Goal: Task Accomplishment & Management: Complete application form

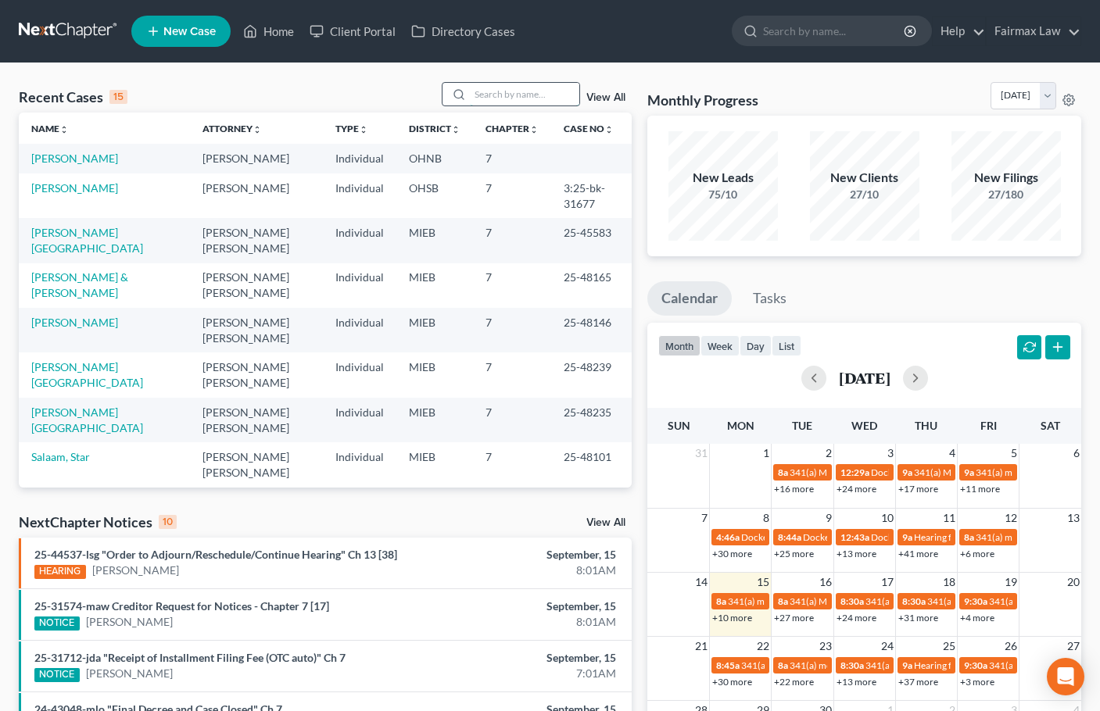
click at [525, 91] on input "search" at bounding box center [524, 94] width 109 height 23
paste input "[PERSON_NAME]"
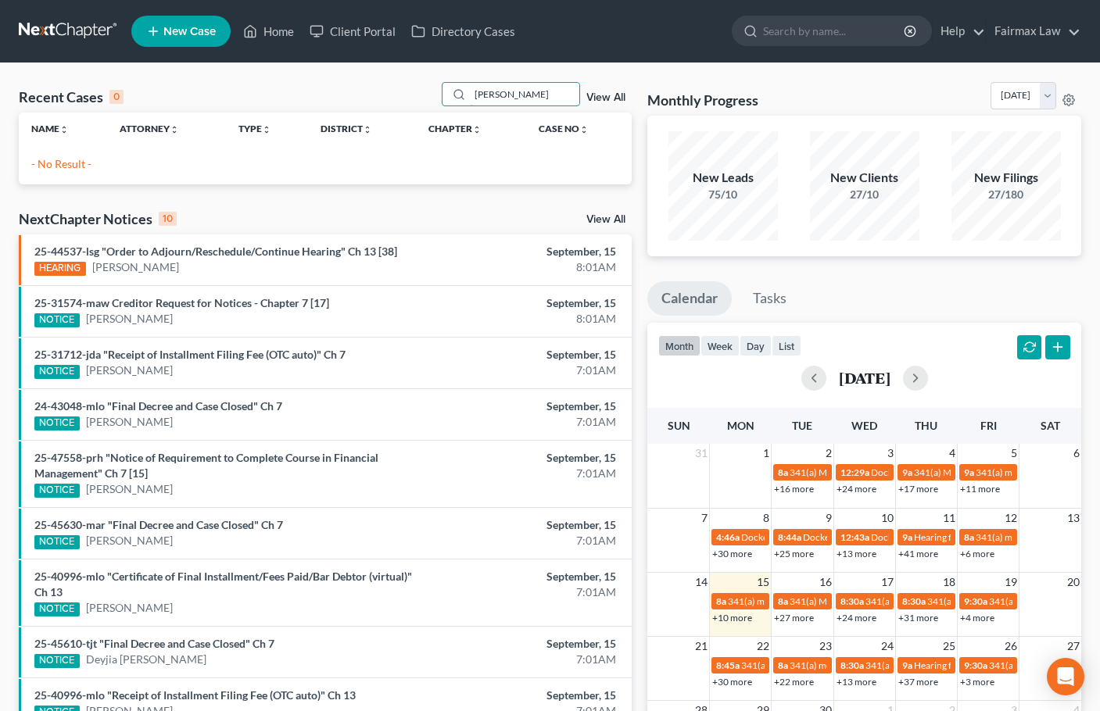
type input "[PERSON_NAME]"
click at [186, 31] on span "New Case" at bounding box center [189, 32] width 52 height 12
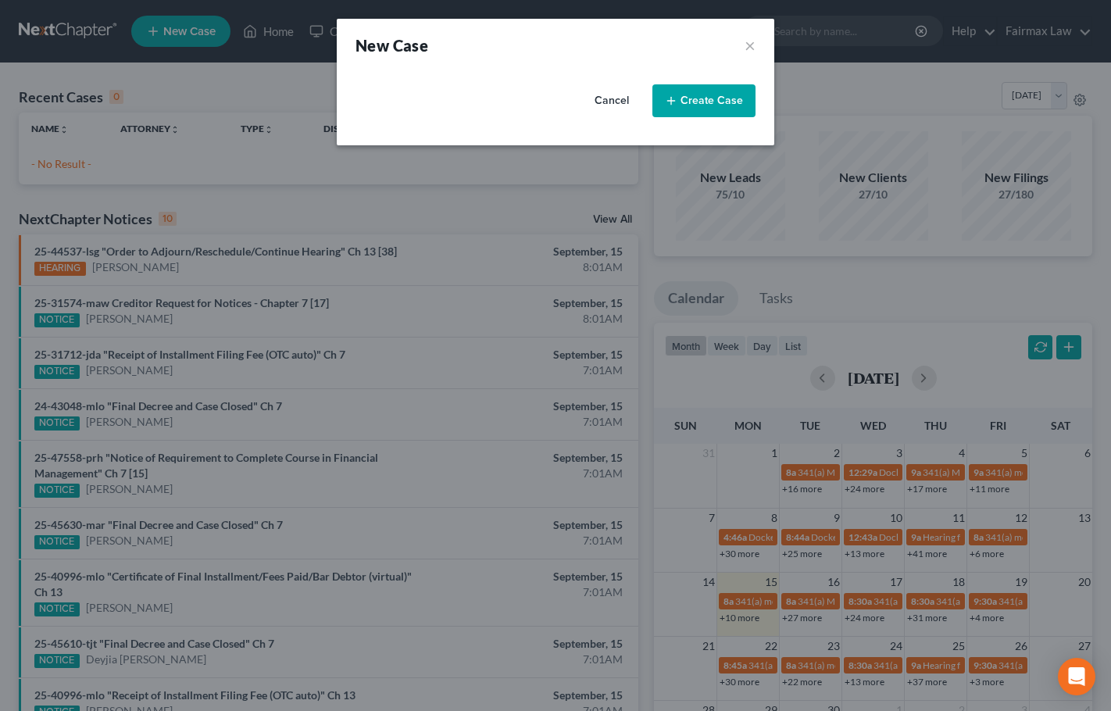
select select "40"
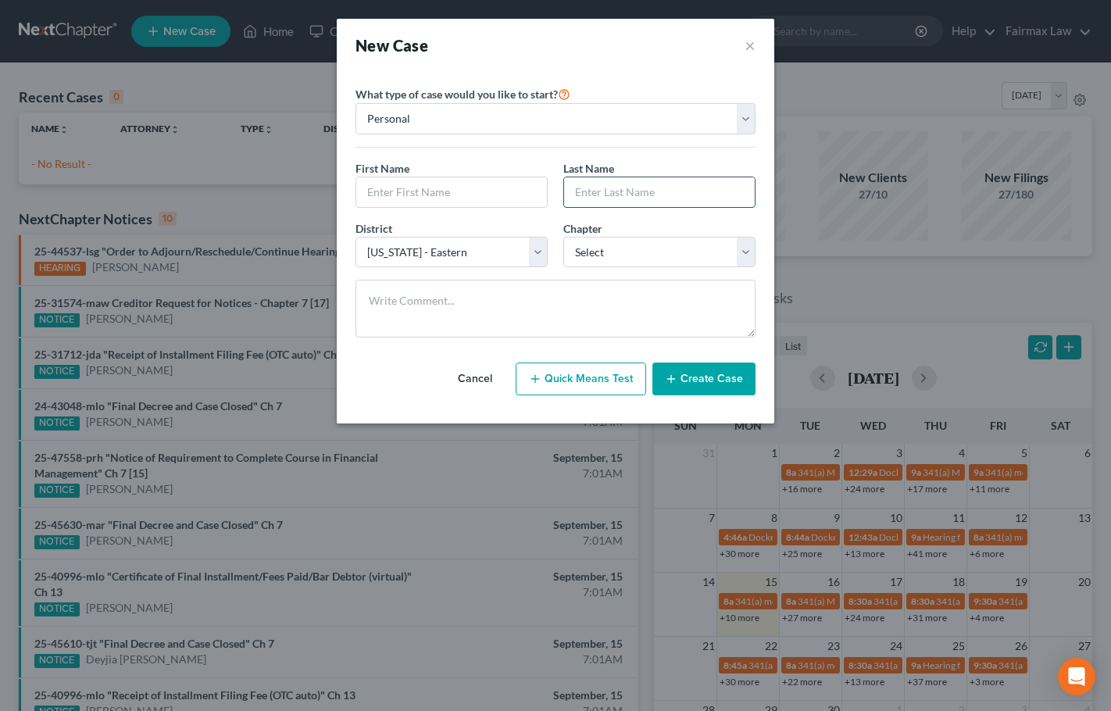
click at [599, 192] on input "text" at bounding box center [659, 192] width 191 height 30
paste input "[PERSON_NAME]"
type input "[PERSON_NAME]"
click at [457, 197] on input "text" at bounding box center [451, 192] width 191 height 30
type input "Tyra"
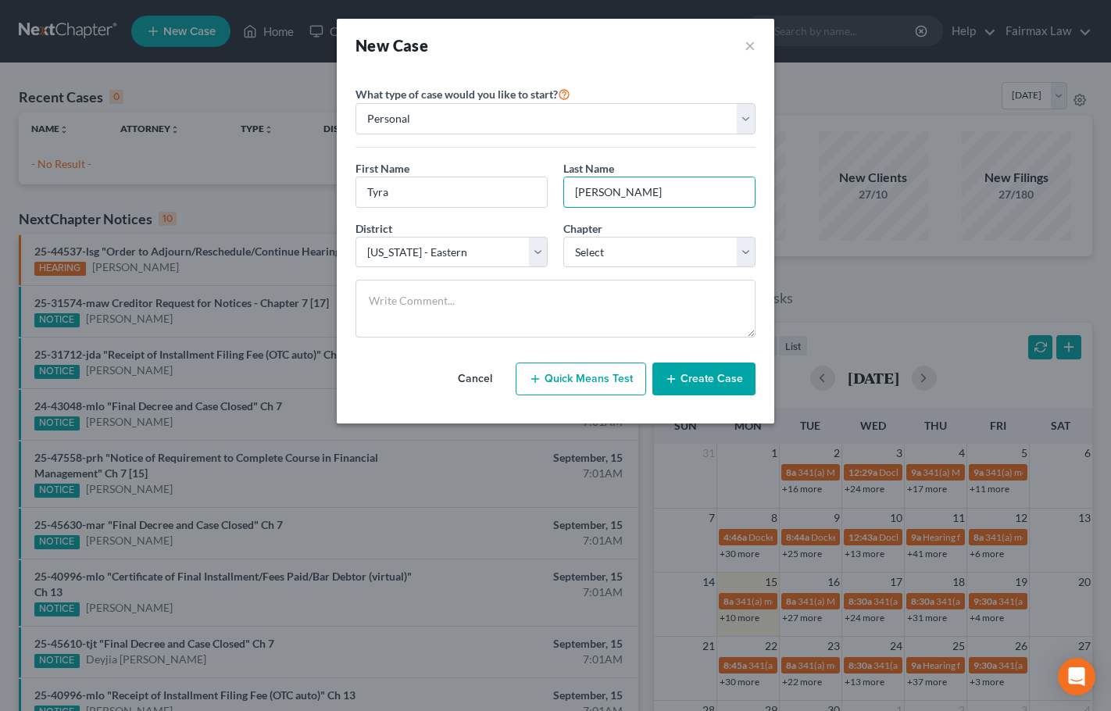
type input "[PERSON_NAME]"
click at [465, 273] on div "District * Select [US_STATE] - [GEOGRAPHIC_DATA] [US_STATE] - [GEOGRAPHIC_DATA]…" at bounding box center [556, 250] width 416 height 60
click at [473, 238] on select "Select [US_STATE] - [GEOGRAPHIC_DATA] [US_STATE] - [GEOGRAPHIC_DATA][US_STATE] …" at bounding box center [452, 252] width 192 height 31
select select "61"
click at [356, 237] on select "Select [US_STATE] - [GEOGRAPHIC_DATA] [US_STATE] - [GEOGRAPHIC_DATA][US_STATE] …" at bounding box center [452, 252] width 192 height 31
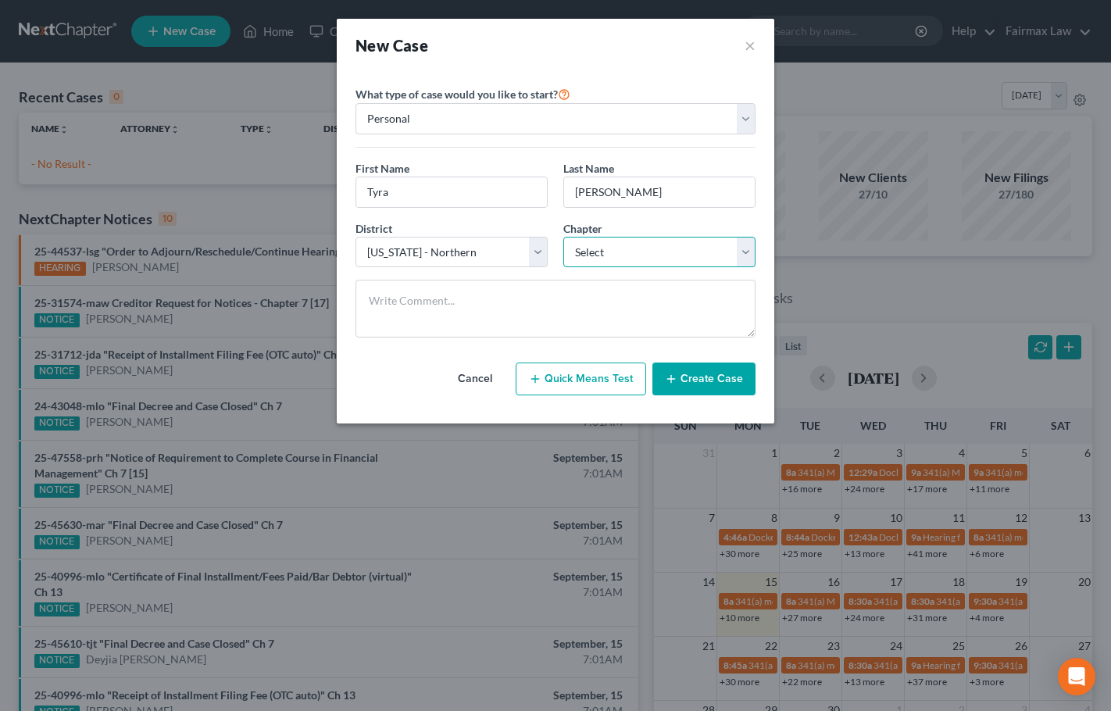
click at [668, 252] on select "Select 7 11 12 13" at bounding box center [659, 252] width 192 height 31
select select "0"
click at [563, 237] on select "Select 7 11 12 13" at bounding box center [659, 252] width 192 height 31
click at [709, 379] on button "Create Case" at bounding box center [704, 379] width 103 height 33
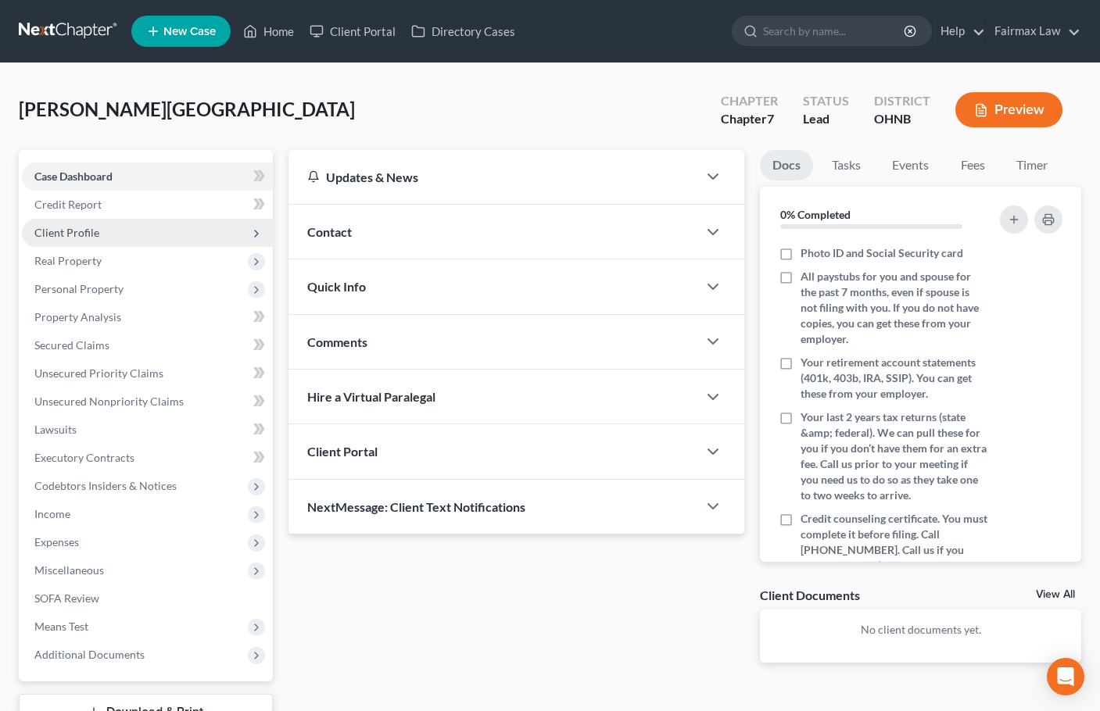
click at [84, 234] on span "Client Profile" at bounding box center [66, 232] width 65 height 13
click at [79, 228] on span "Client Profile" at bounding box center [66, 232] width 65 height 13
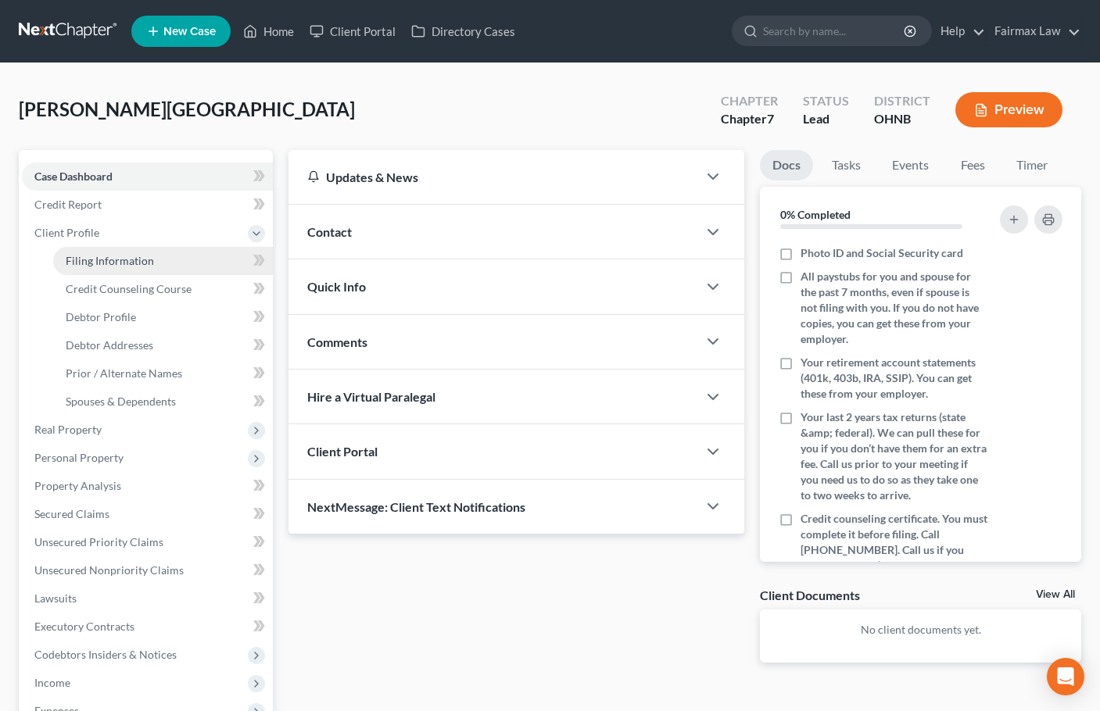
click at [107, 254] on span "Filing Information" at bounding box center [110, 260] width 88 height 13
select select "1"
select select "0"
select select "61"
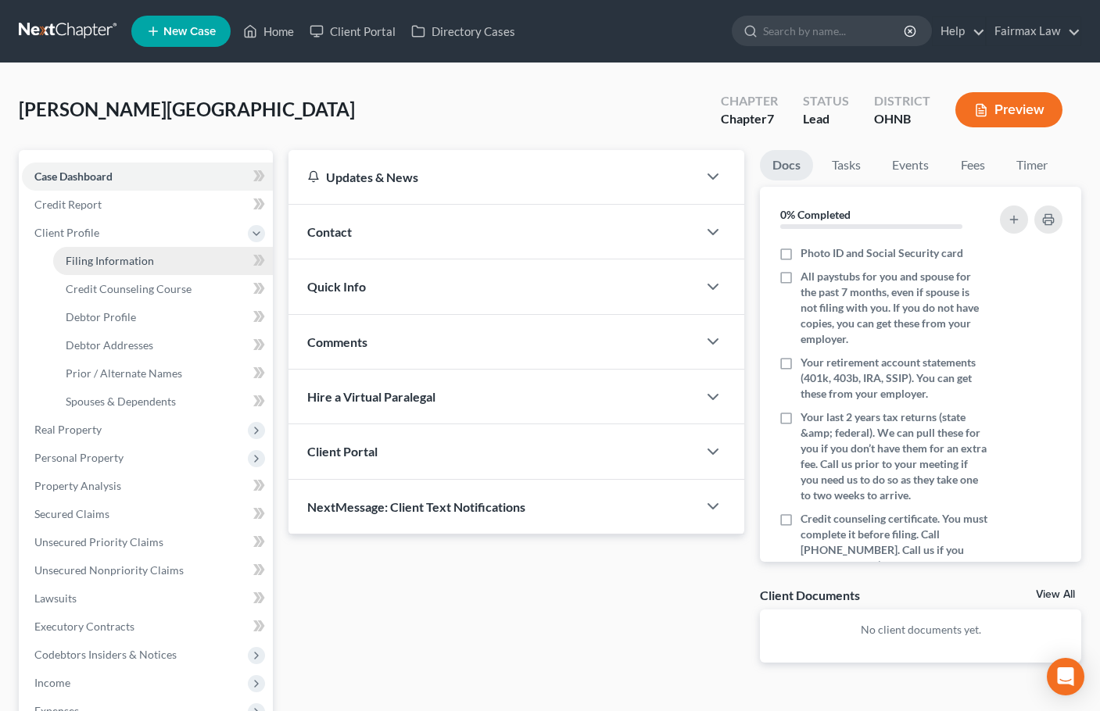
select select "36"
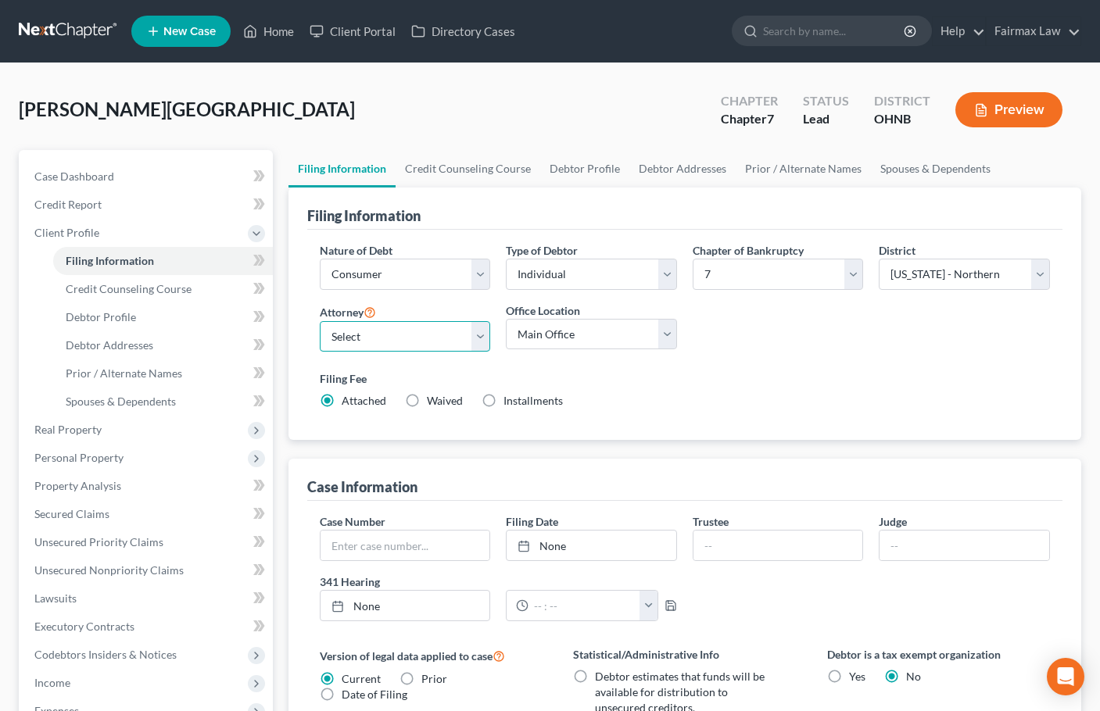
click at [412, 338] on select "Select [PERSON_NAME] [PERSON_NAME] [PERSON_NAME] [PERSON_NAME] [PERSON_NAME] [P…" at bounding box center [405, 336] width 171 height 31
click at [477, 338] on select "Select [PERSON_NAME] [PERSON_NAME] [PERSON_NAME] [PERSON_NAME] [PERSON_NAME] [P…" at bounding box center [405, 336] width 171 height 31
select select "15"
click at [320, 321] on select "Select [PERSON_NAME] [PERSON_NAME] [PERSON_NAME] [PERSON_NAME] [PERSON_NAME] [P…" at bounding box center [405, 336] width 171 height 31
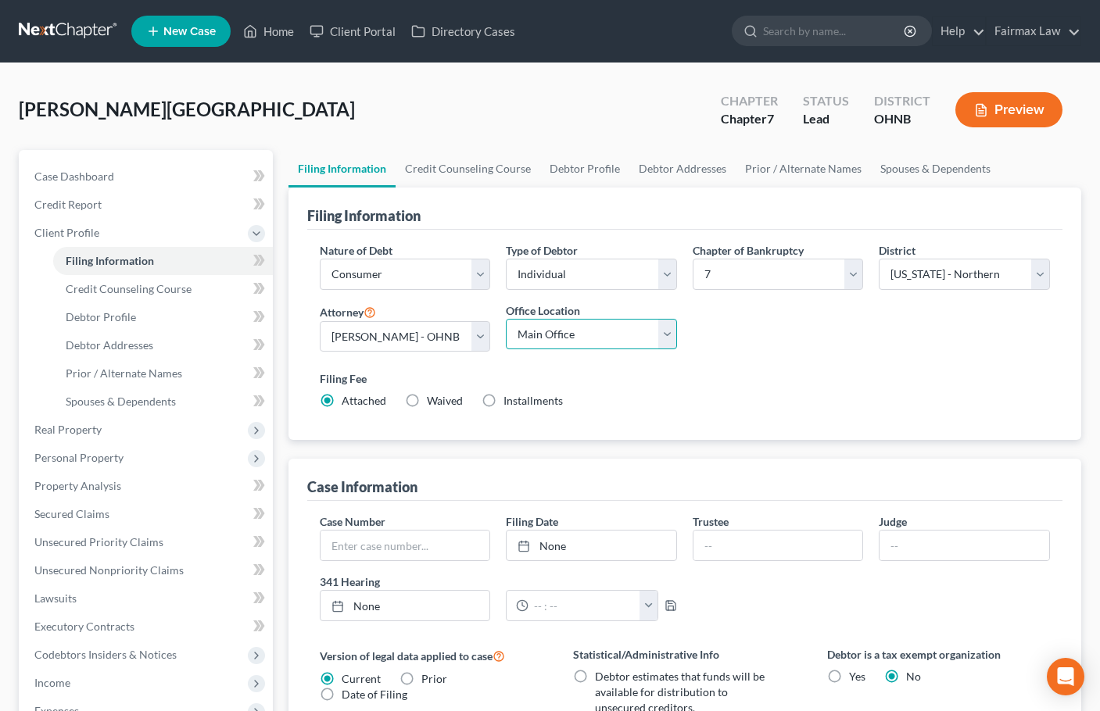
click at [639, 344] on select "Main Office [US_STATE] Office [GEOGRAPHIC_DATA] Office" at bounding box center [591, 334] width 171 height 31
select select "0"
click at [506, 319] on select "Main Office [US_STATE] Office [GEOGRAPHIC_DATA] Office" at bounding box center [591, 334] width 171 height 31
drag, startPoint x: 626, startPoint y: 349, endPoint x: 602, endPoint y: 378, distance: 38.3
click at [597, 379] on label "Filing Fee" at bounding box center [685, 378] width 730 height 16
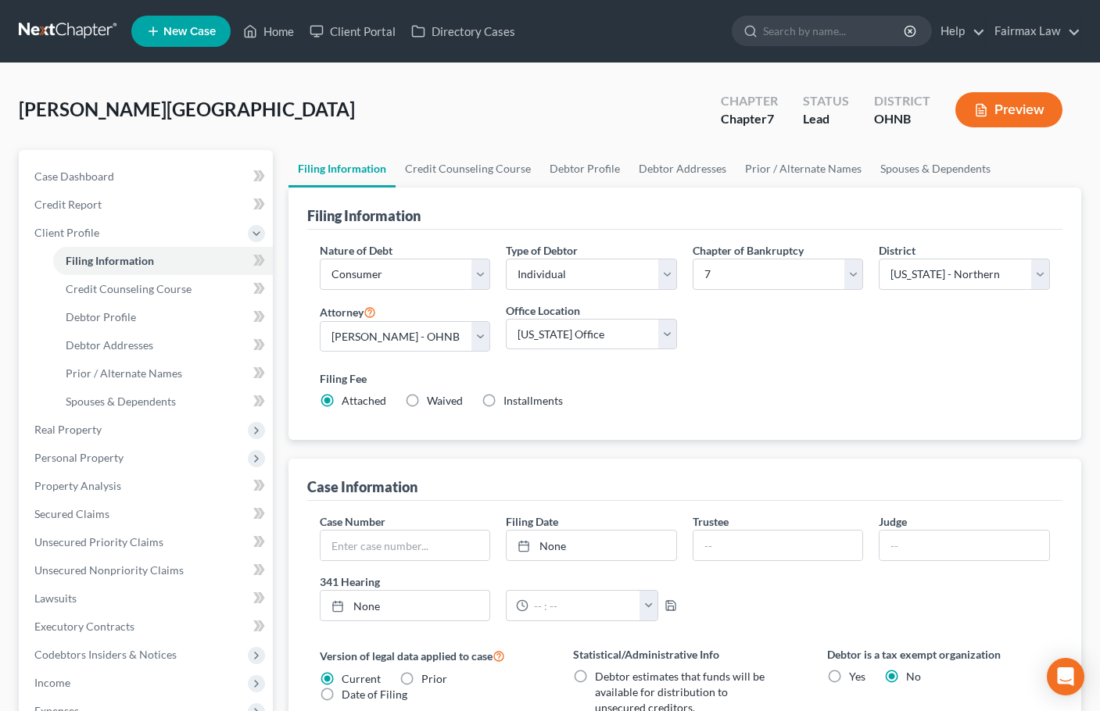
click at [503, 398] on label "Installments Installments" at bounding box center [532, 401] width 59 height 16
click at [510, 398] on input "Installments Installments" at bounding box center [515, 398] width 10 height 10
radio input "true"
radio input "false"
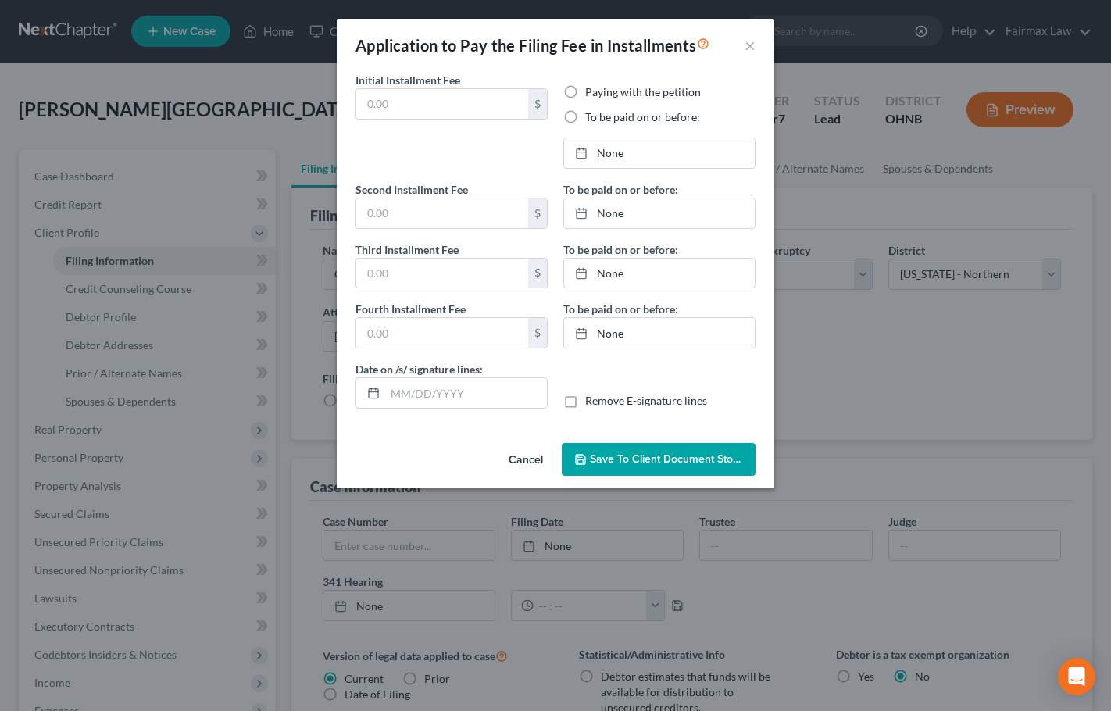
type input "0.00"
radio input "true"
type input "0.00"
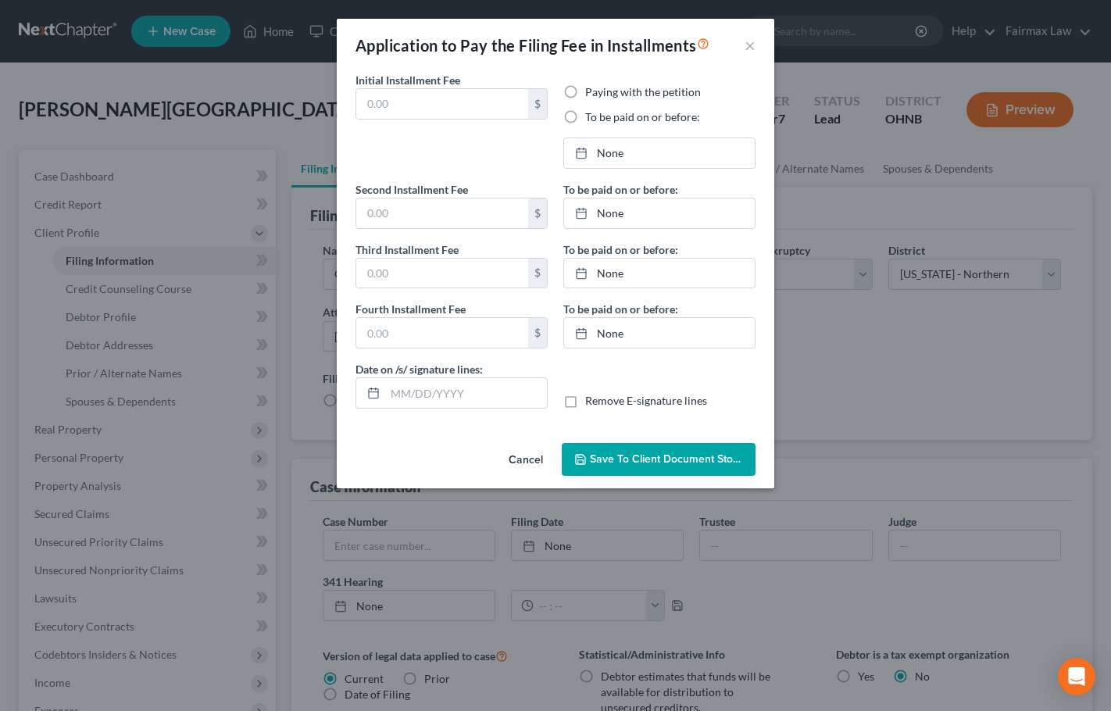
type input "[DATE]"
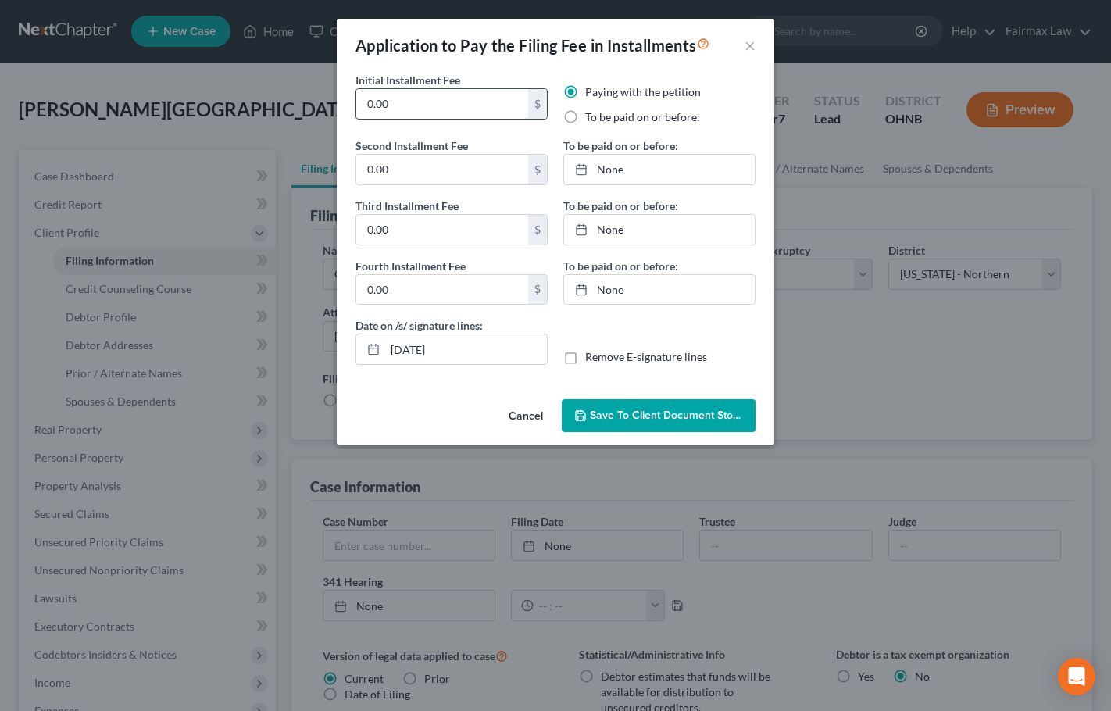
click at [439, 106] on input "0.00" at bounding box center [442, 104] width 172 height 30
type input "1"
type input "84.50"
click at [412, 165] on input "0.00" at bounding box center [442, 170] width 172 height 30
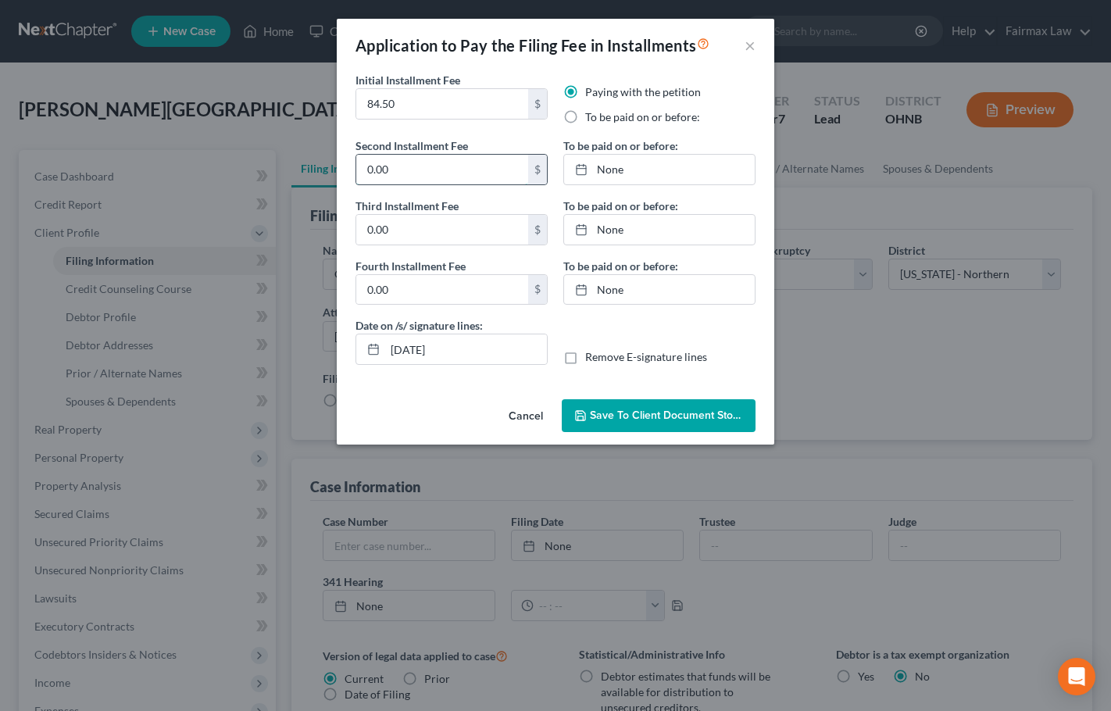
paste input "[PERSON_NAME]"
drag, startPoint x: 322, startPoint y: 152, endPoint x: 272, endPoint y: 160, distance: 50.7
click at [271, 150] on div "Application to Pay the Filing Fee in Installments × Initial Installment Fee 84.…" at bounding box center [555, 355] width 1111 height 711
paste input "[PERSON_NAME]"
drag, startPoint x: 362, startPoint y: 91, endPoint x: 297, endPoint y: 84, distance: 65.2
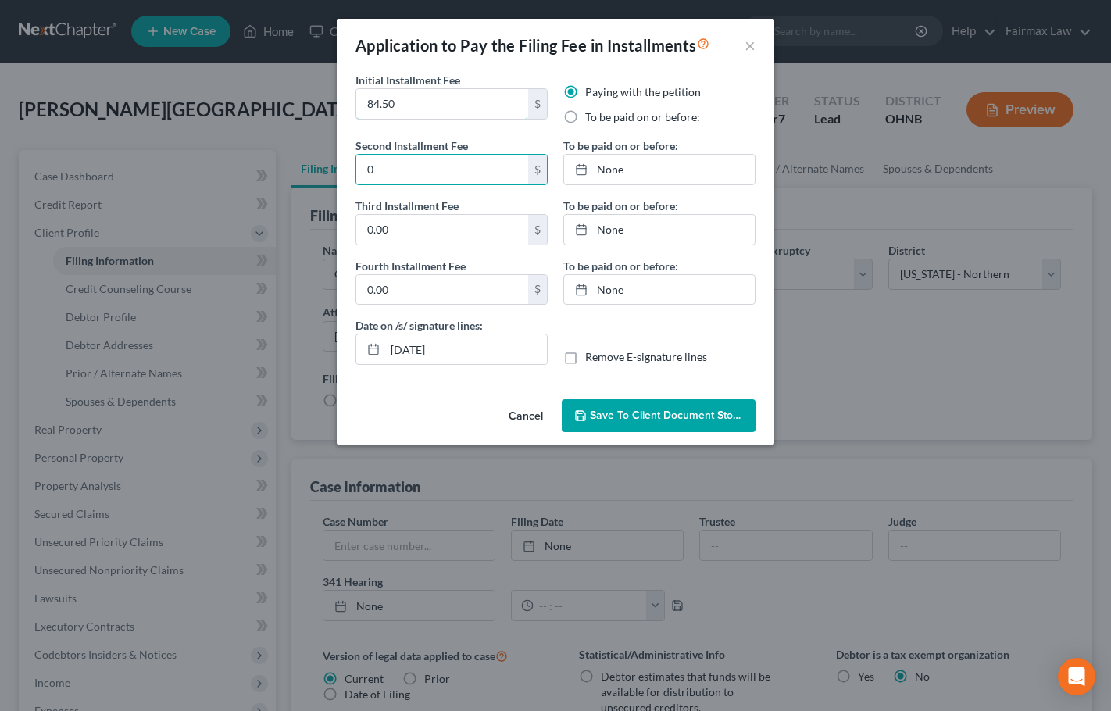
click at [297, 84] on div "Application to Pay the Filing Fee in Installments × Initial Installment Fee 84.…" at bounding box center [555, 355] width 1111 height 711
click at [411, 175] on input "0" at bounding box center [442, 170] width 172 height 30
paste input "84.5"
type input "84.50"
click at [402, 231] on input "0.00" at bounding box center [442, 230] width 172 height 30
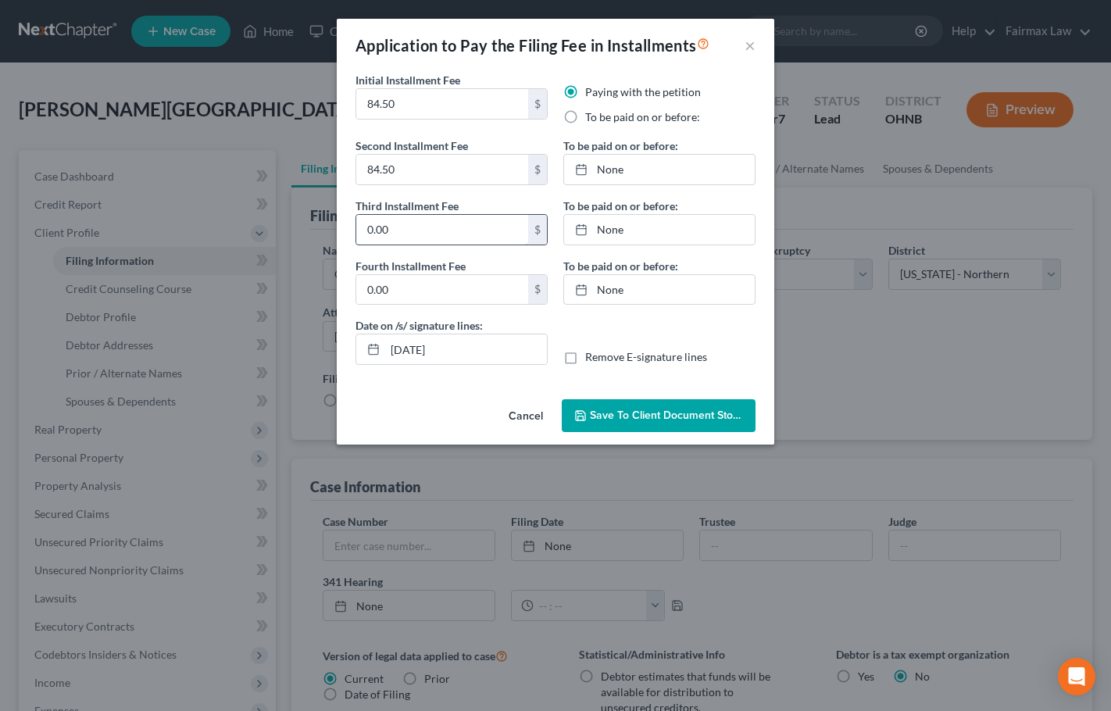
paste input "84.5"
type input "84.50"
click at [412, 291] on input "0.00" at bounding box center [442, 290] width 172 height 30
paste input "84.5"
type input "84.50"
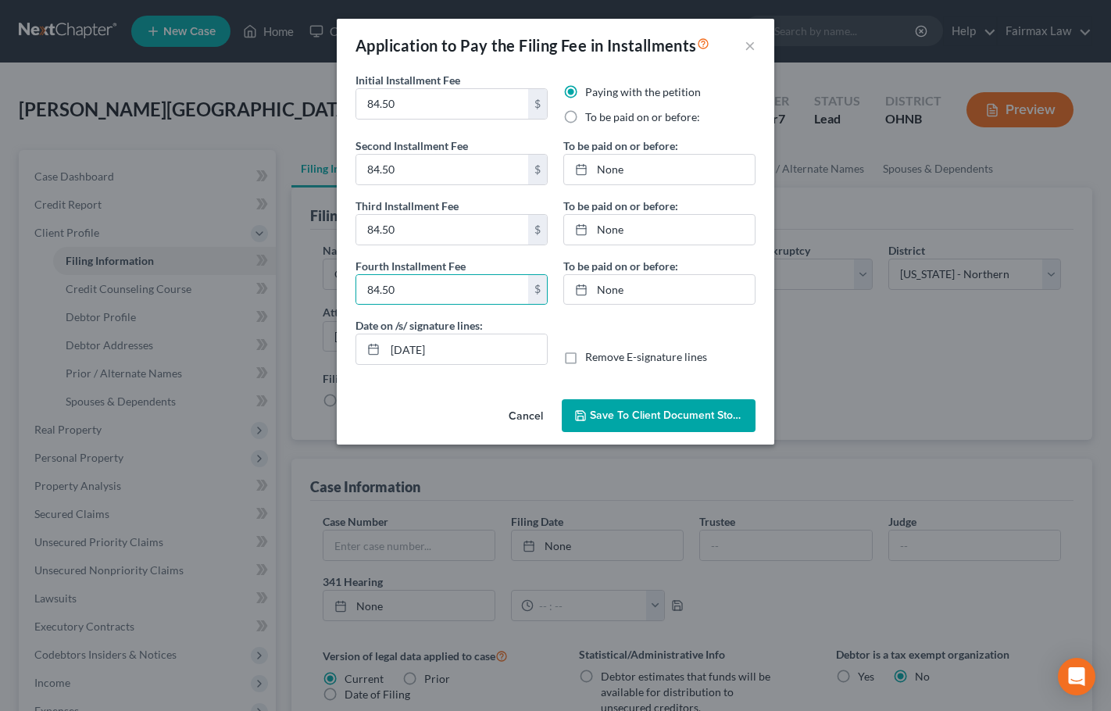
click at [585, 119] on label "To be paid on or before:" at bounding box center [642, 117] width 115 height 16
click at [592, 119] on input "To be paid on or before:" at bounding box center [597, 114] width 10 height 10
radio input "true"
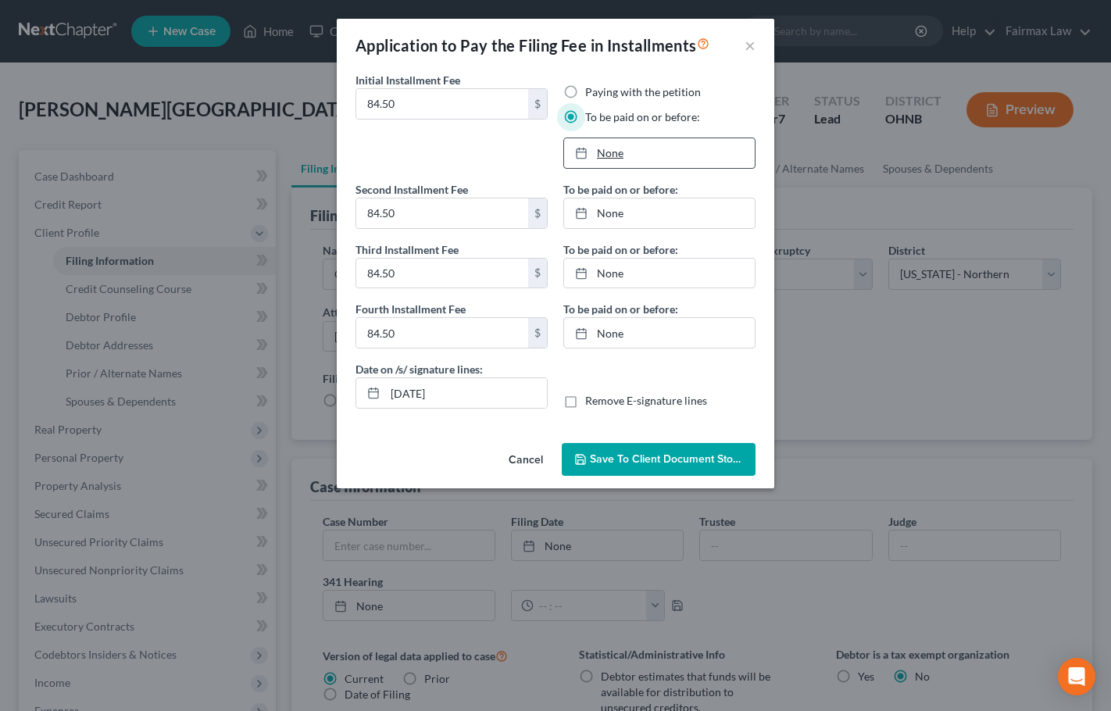
click at [628, 152] on link "None" at bounding box center [659, 153] width 191 height 30
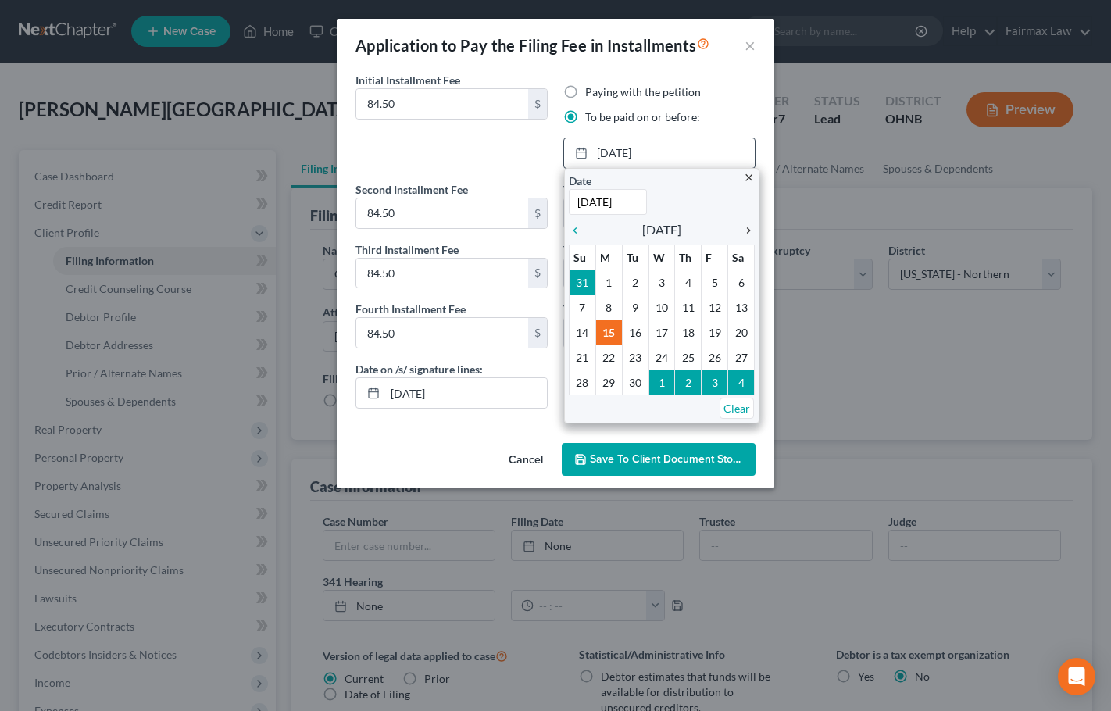
click at [750, 229] on icon "chevron_right" at bounding box center [745, 230] width 20 height 13
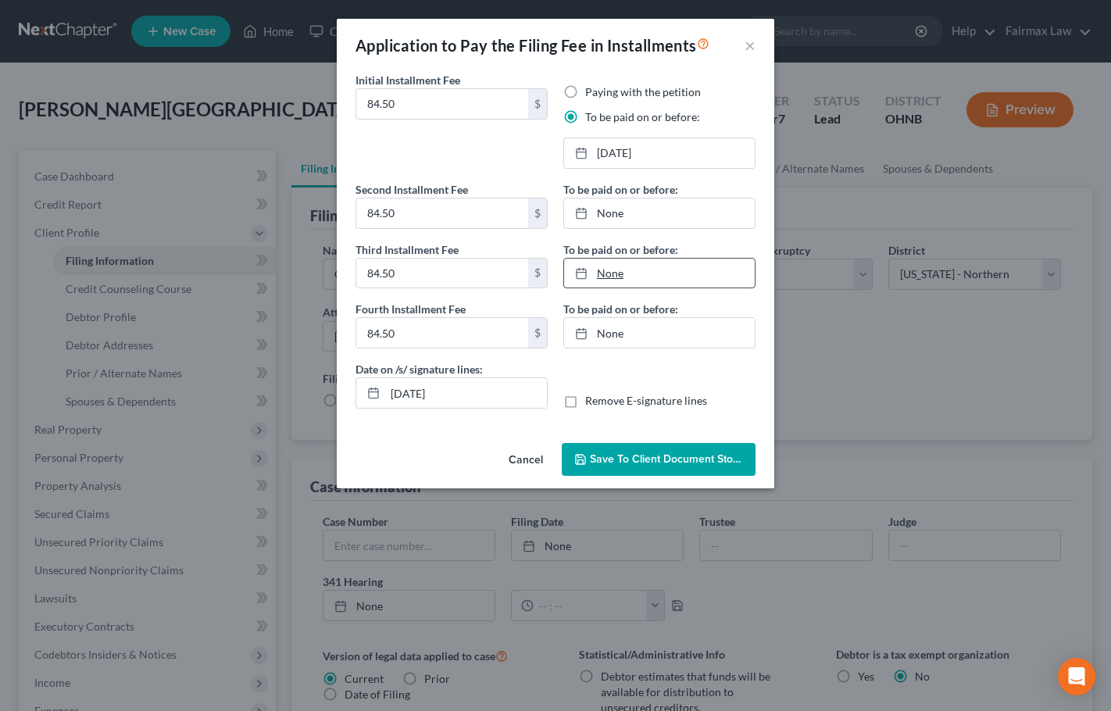
type input "[DATE]"
click at [618, 272] on link "[DATE]" at bounding box center [659, 274] width 191 height 30
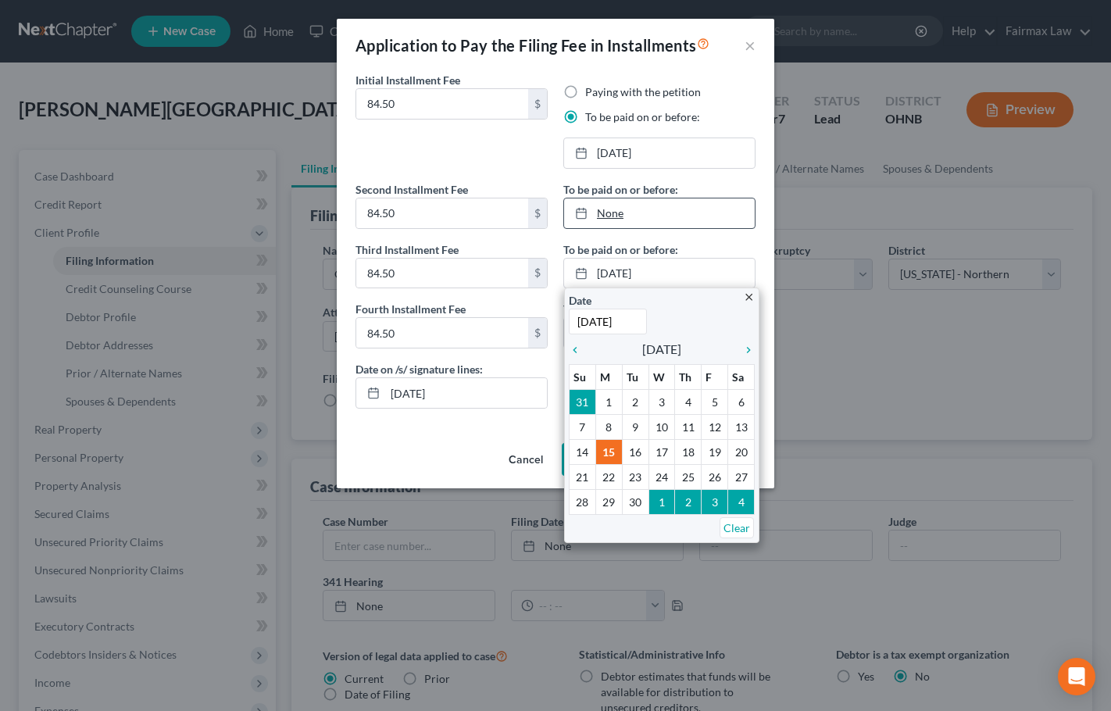
type input "[DATE]"
click at [610, 218] on link "None" at bounding box center [659, 214] width 191 height 30
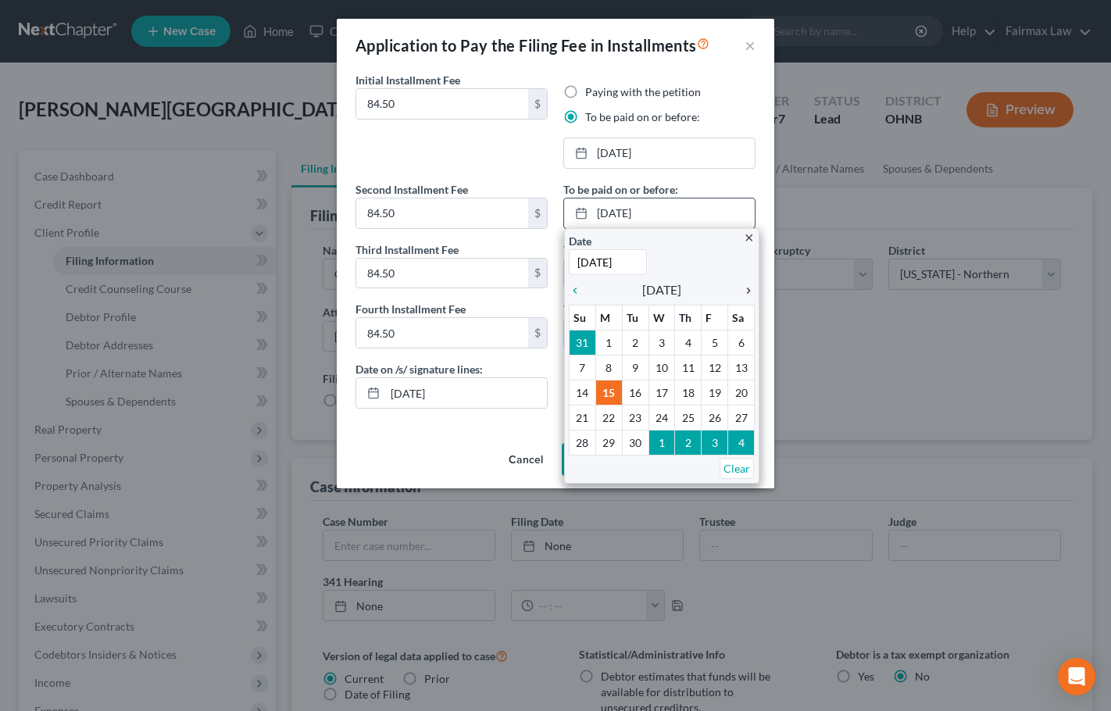
click at [749, 288] on icon "chevron_right" at bounding box center [745, 290] width 20 height 13
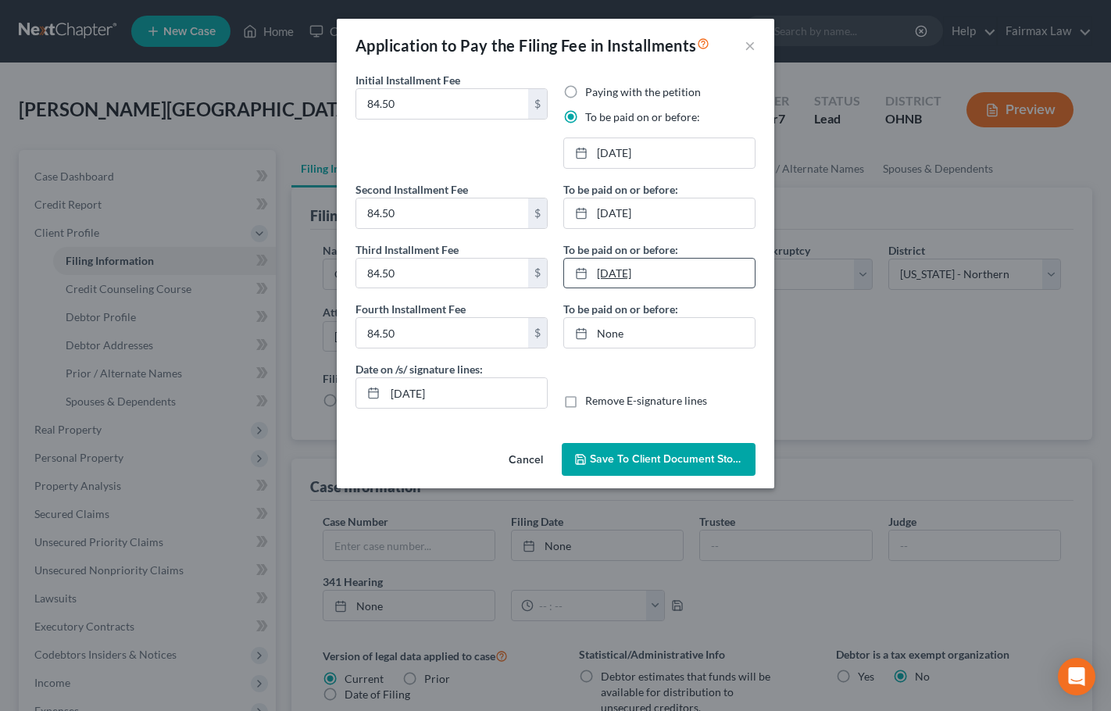
click at [634, 268] on link "[DATE]" at bounding box center [659, 274] width 191 height 30
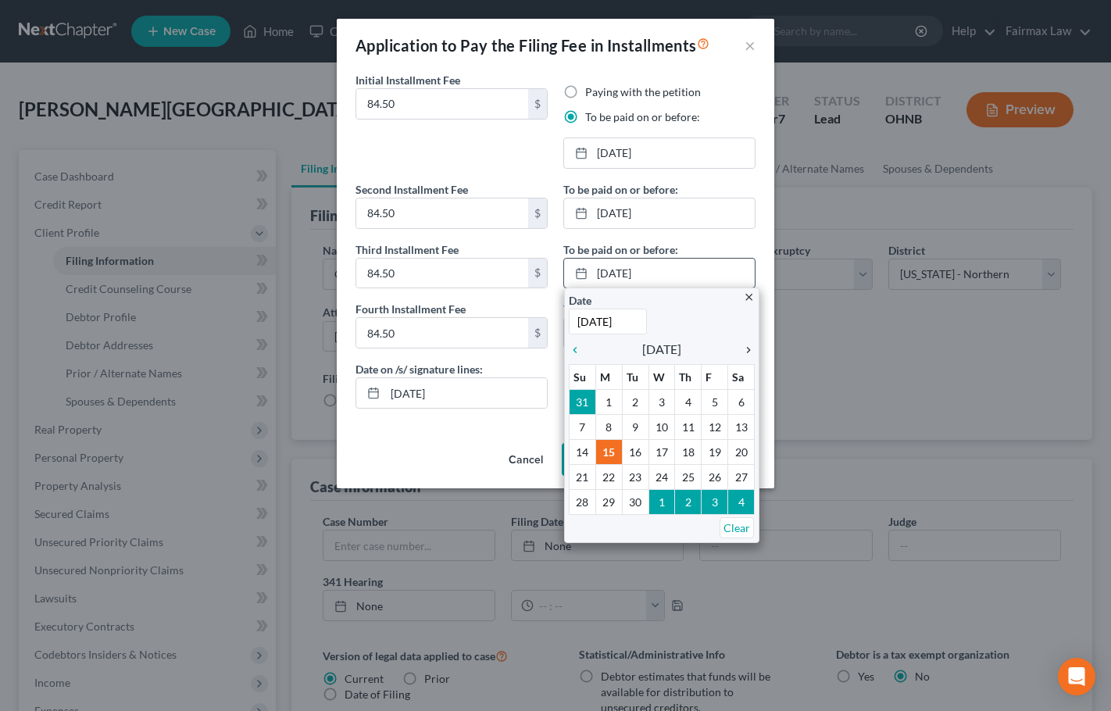
click at [749, 351] on icon "chevron_right" at bounding box center [745, 350] width 20 height 13
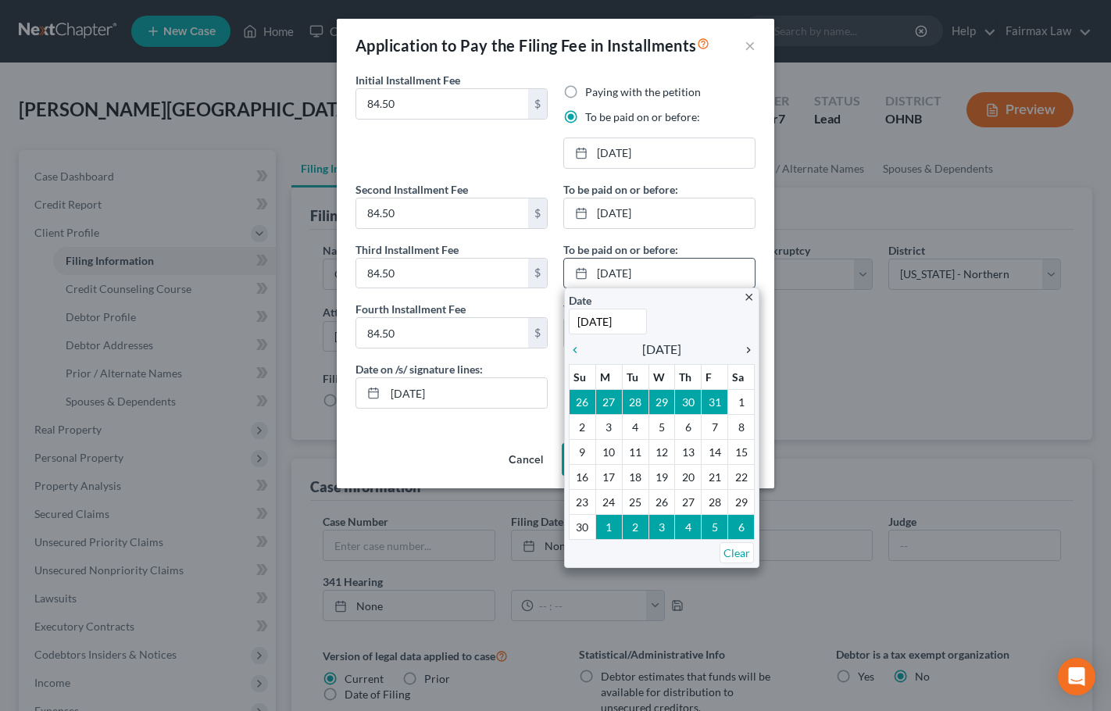
click at [748, 351] on icon "chevron_right" at bounding box center [745, 350] width 20 height 13
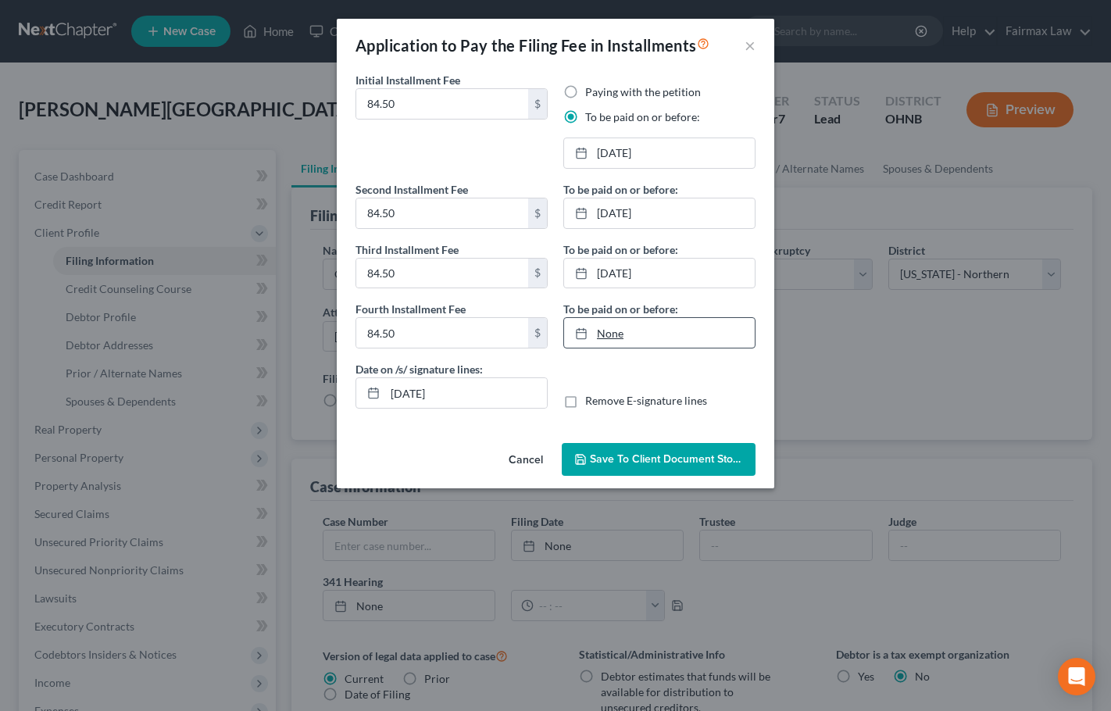
click at [623, 334] on link "None" at bounding box center [659, 333] width 191 height 30
type input "[DATE]"
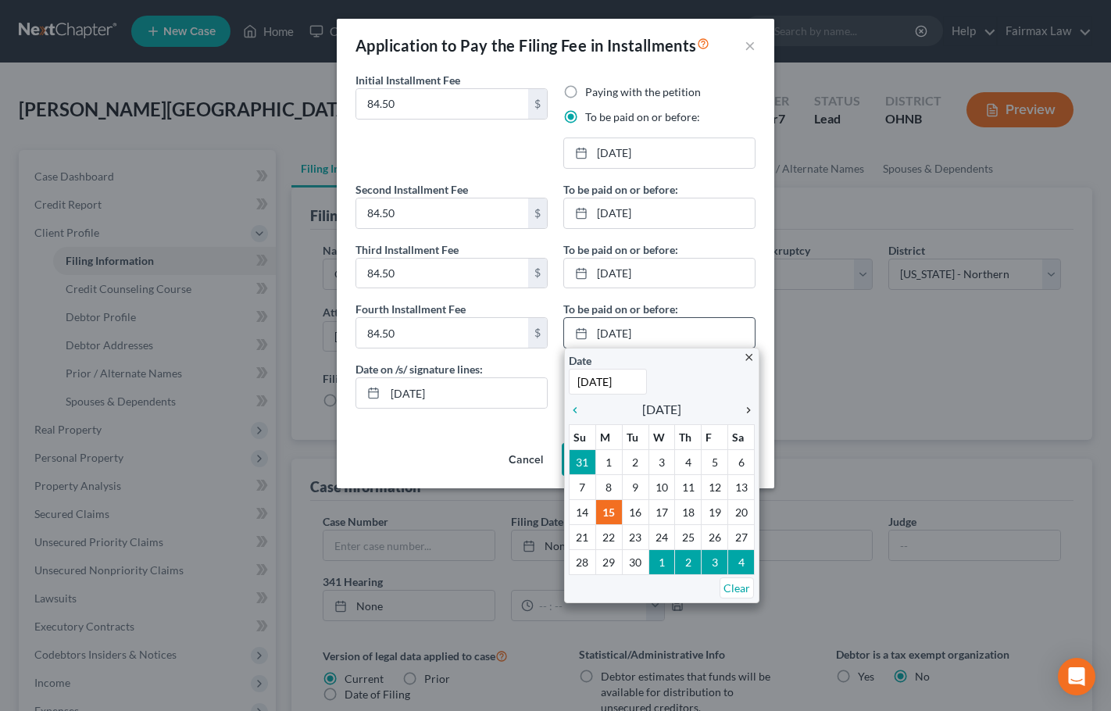
click at [745, 414] on icon "chevron_right" at bounding box center [745, 410] width 20 height 13
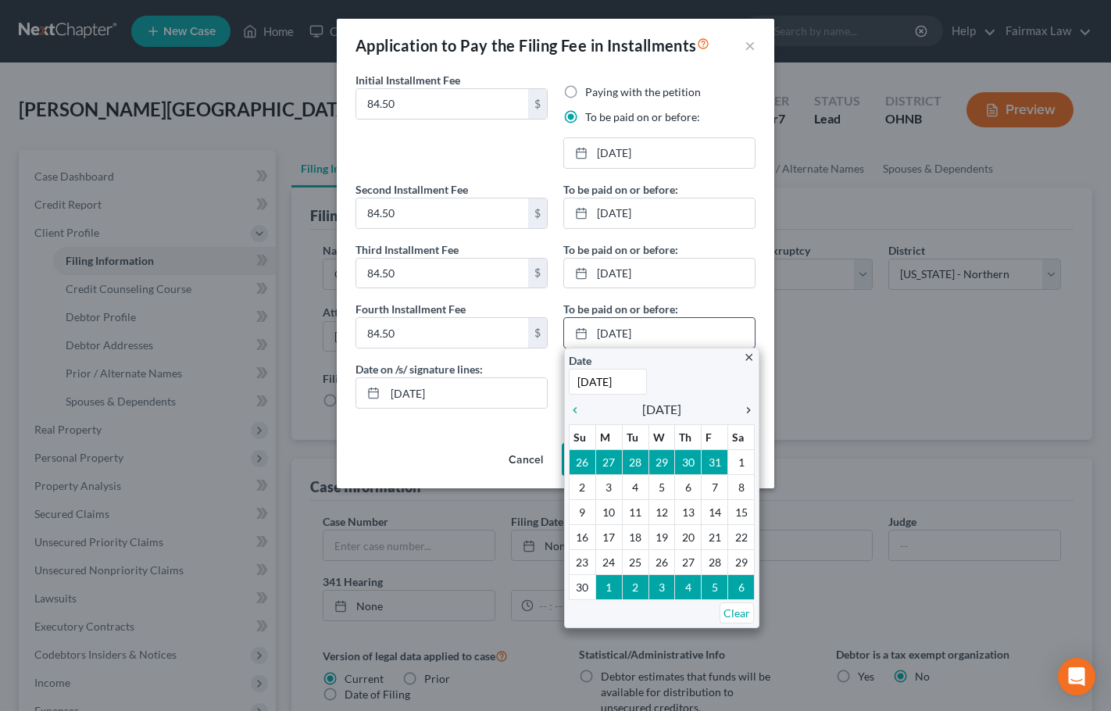
click at [745, 414] on icon "chevron_right" at bounding box center [745, 410] width 20 height 13
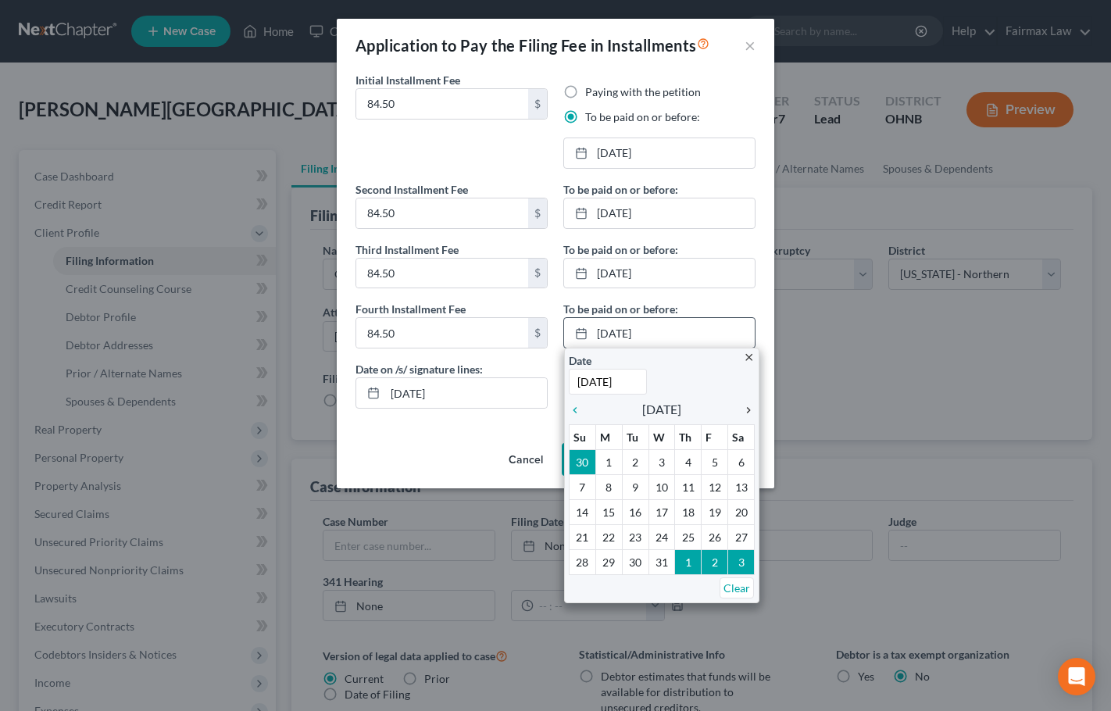
click at [745, 413] on icon "chevron_right" at bounding box center [745, 410] width 20 height 13
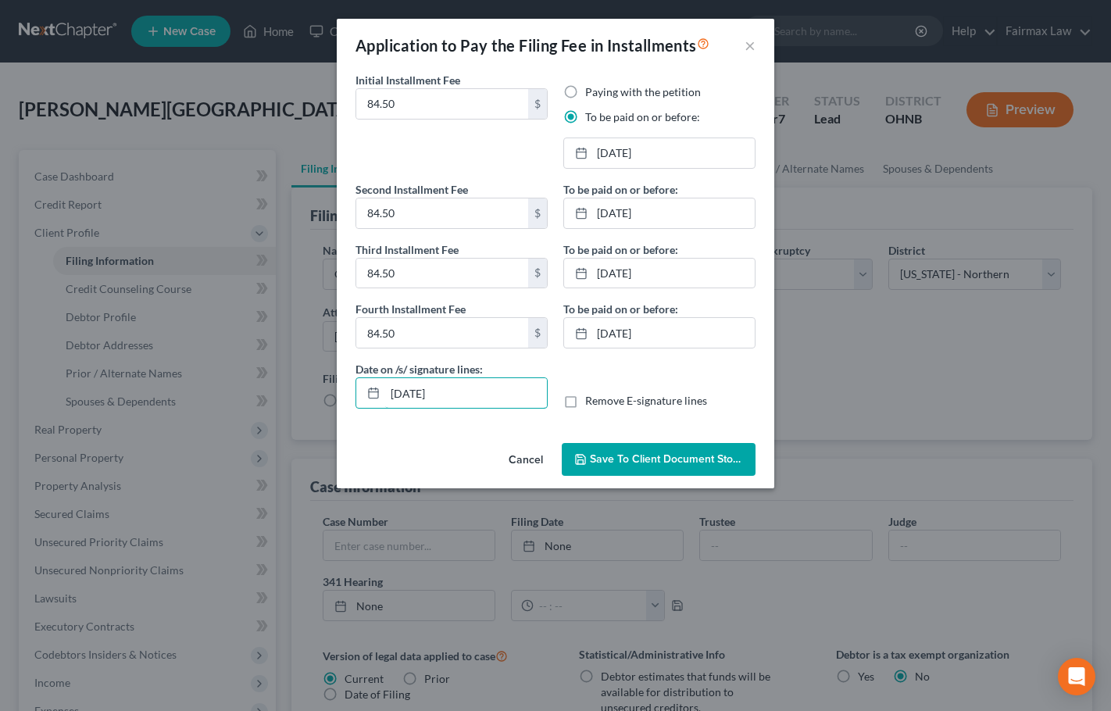
drag, startPoint x: 475, startPoint y: 399, endPoint x: 317, endPoint y: 389, distance: 159.0
click at [297, 391] on div "Application to Pay the Filing Fee in Installments × Initial Installment Fee 84.…" at bounding box center [555, 355] width 1111 height 711
click at [667, 459] on span "Save to Client Document Storage" at bounding box center [673, 458] width 166 height 13
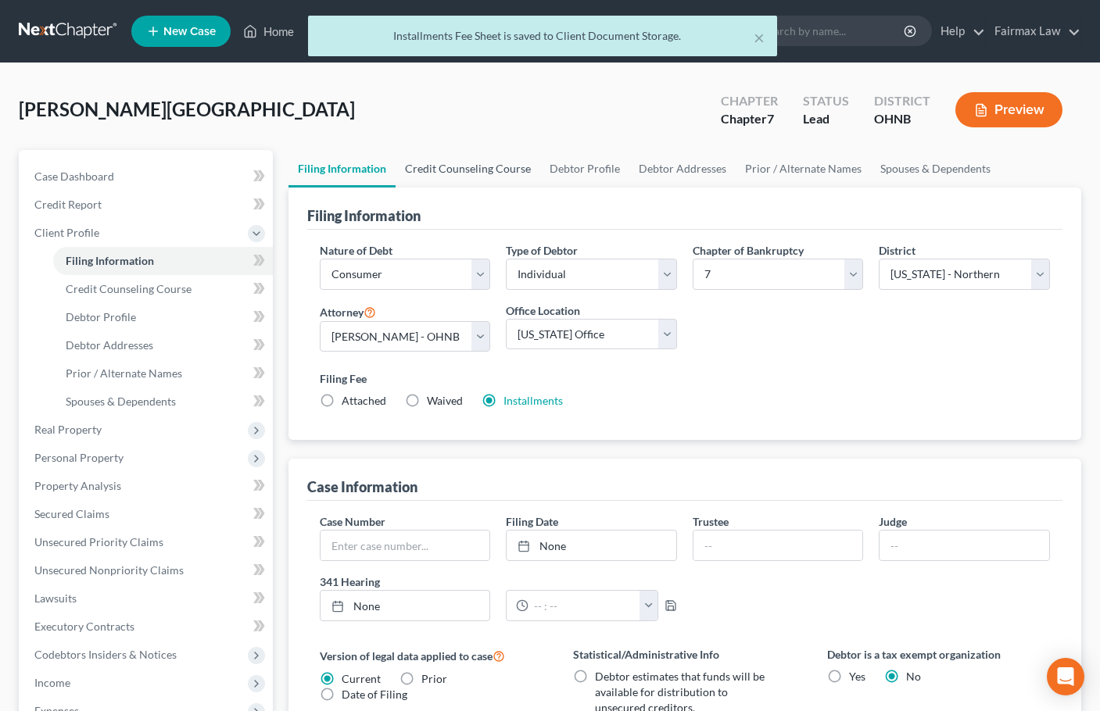
click at [482, 168] on link "Credit Counseling Course" at bounding box center [467, 169] width 145 height 38
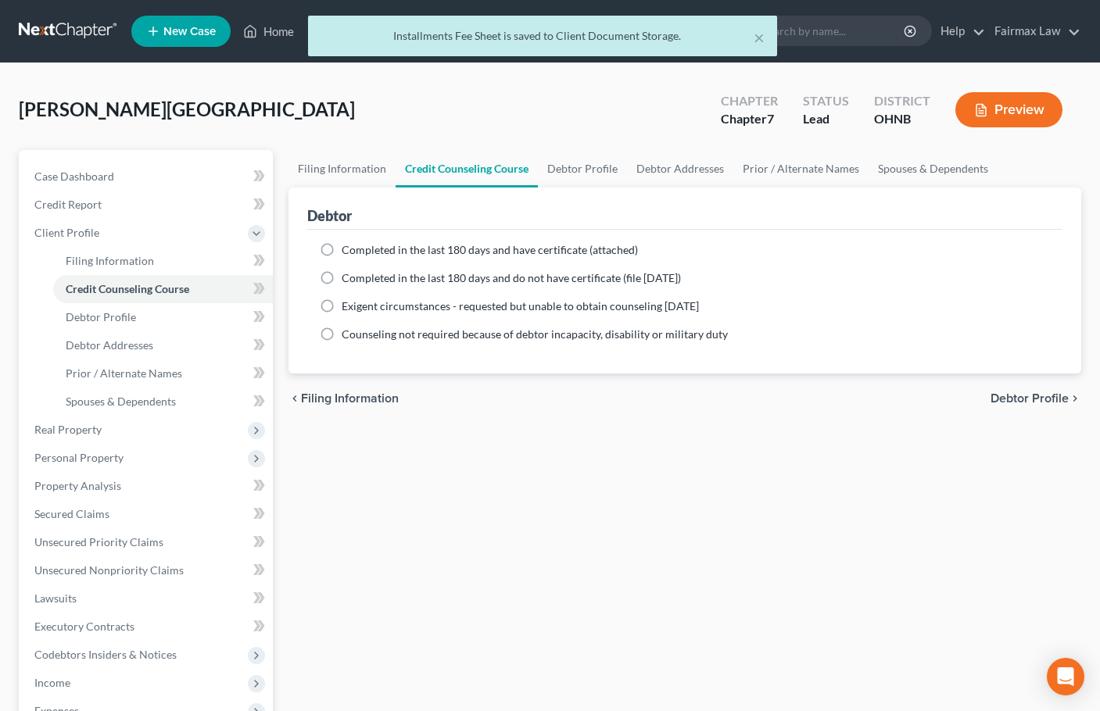
click at [424, 277] on span "Completed in the last 180 days and do not have certificate (file [DATE])" at bounding box center [511, 277] width 339 height 13
click at [358, 277] on input "Completed in the last 180 days and do not have certificate (file [DATE])" at bounding box center [353, 275] width 10 height 10
radio input "true"
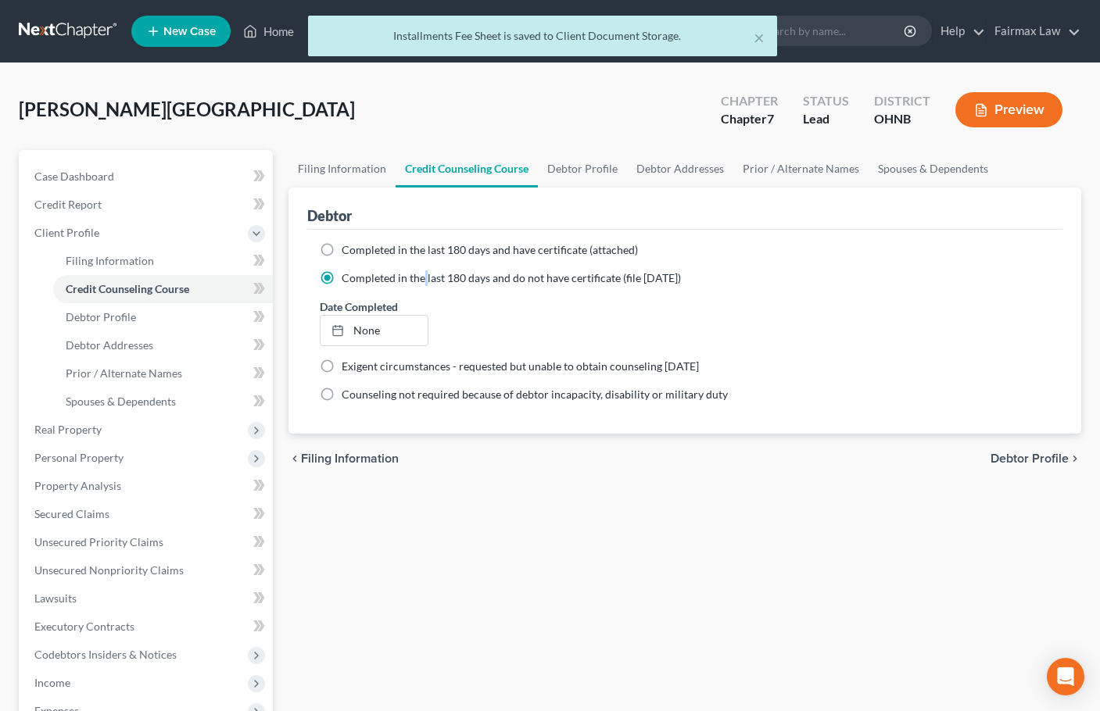
click at [424, 277] on span "Completed in the last 180 days and do not have certificate (file [DATE])" at bounding box center [511, 277] width 339 height 13
click at [358, 277] on input "Completed in the last 180 days and do not have certificate (file [DATE])" at bounding box center [353, 275] width 10 height 10
type input "[DATE]"
click at [383, 327] on link "None" at bounding box center [373, 331] width 107 height 30
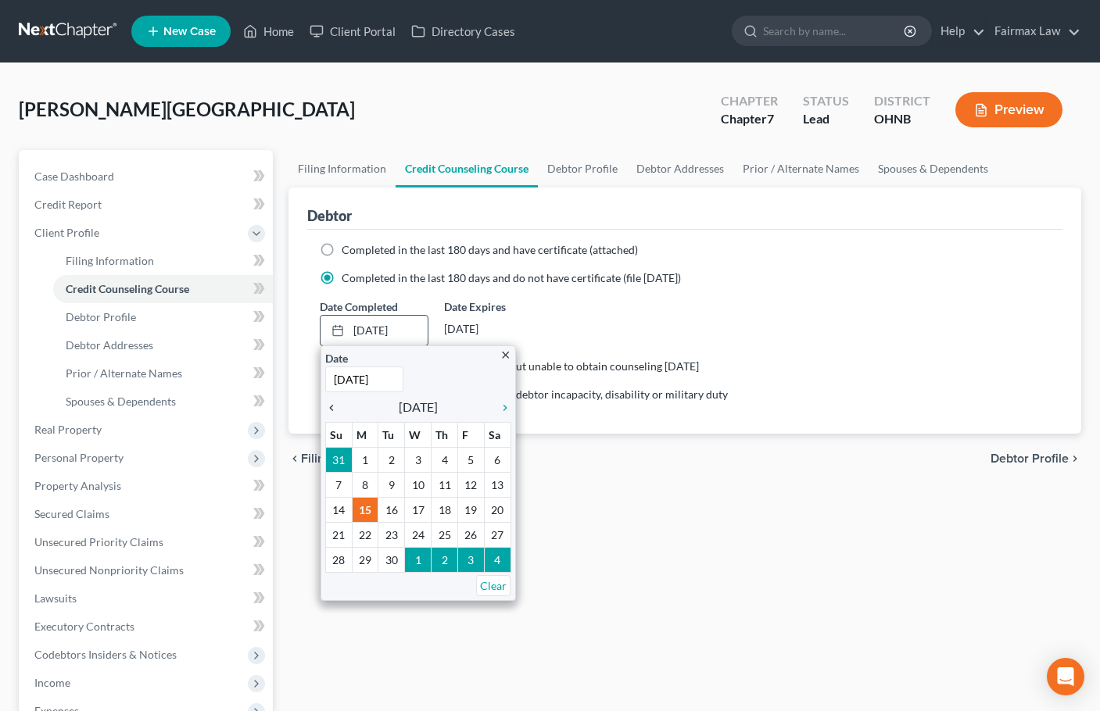
click at [330, 406] on icon "chevron_left" at bounding box center [335, 408] width 20 height 13
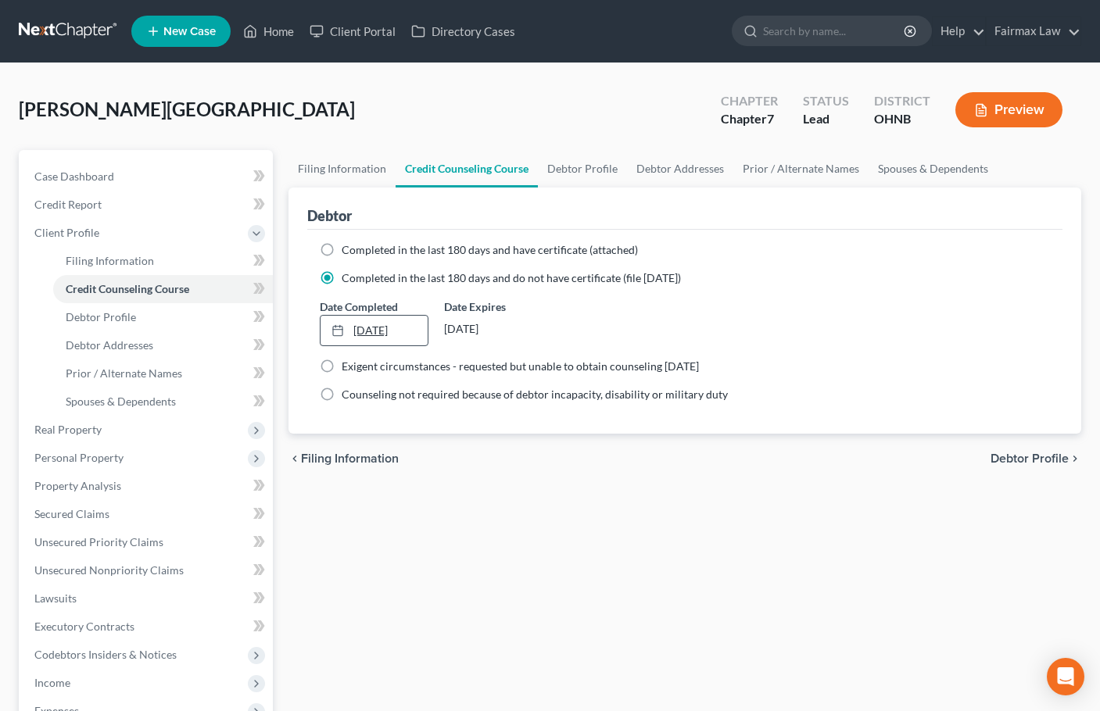
click at [386, 335] on link "[DATE]" at bounding box center [373, 331] width 107 height 30
click at [598, 166] on link "Debtor Profile" at bounding box center [582, 169] width 89 height 38
select select "0"
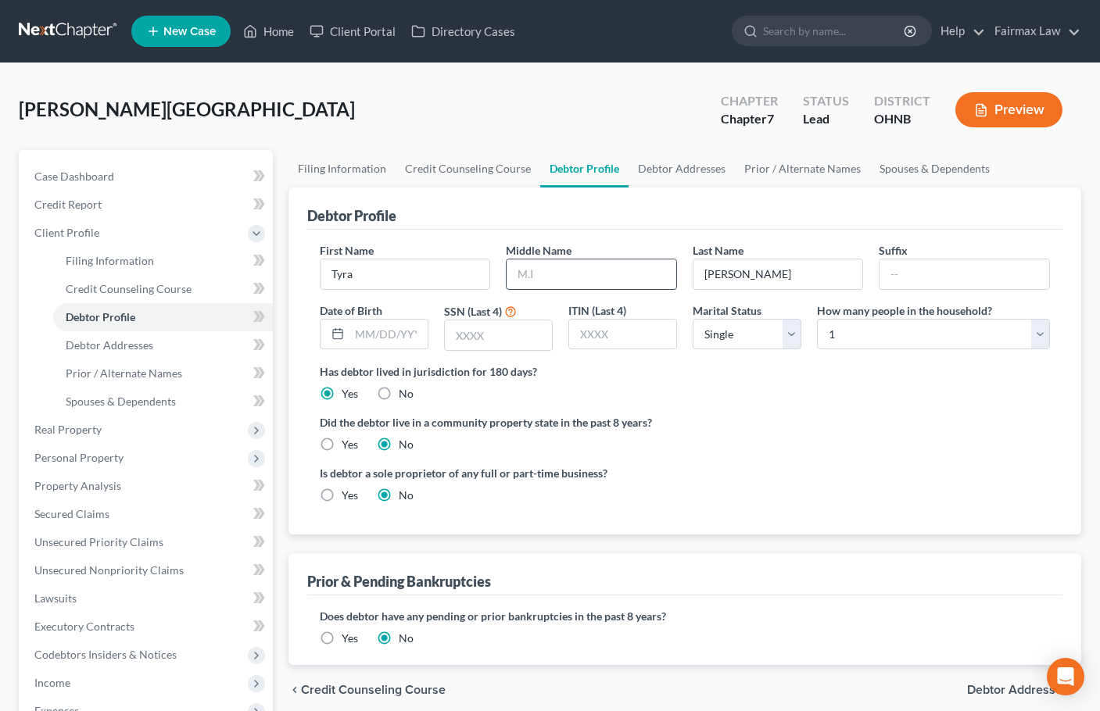
click at [557, 274] on input "text" at bounding box center [591, 274] width 170 height 30
type input "J"
click at [367, 337] on input "text" at bounding box center [388, 335] width 78 height 30
type input "[DATE]"
click at [509, 331] on input "text" at bounding box center [498, 335] width 107 height 30
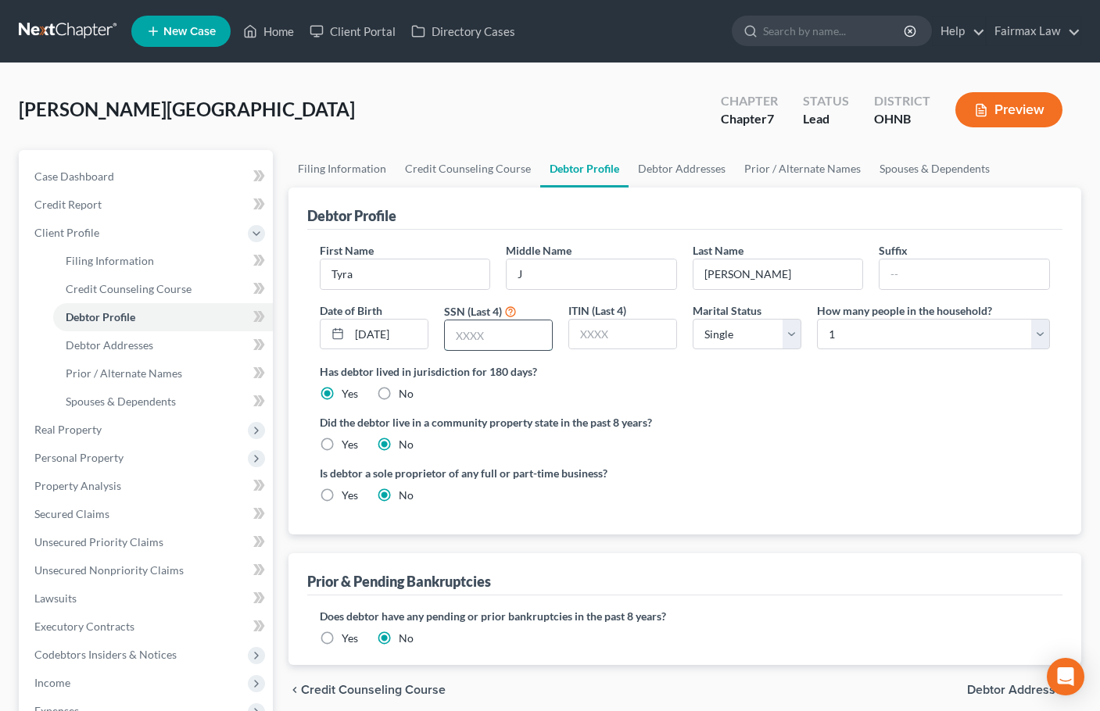
click at [480, 338] on input "text" at bounding box center [498, 335] width 107 height 30
type input "2033"
click at [685, 166] on link "Debtor Addresses" at bounding box center [681, 169] width 106 height 38
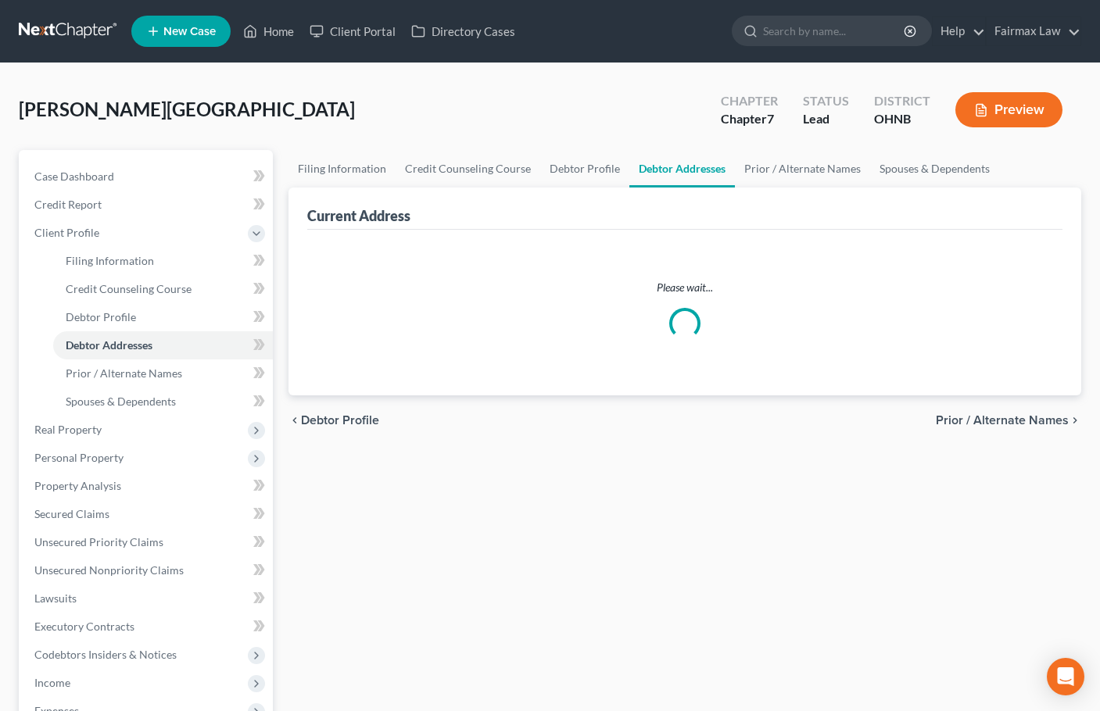
select select "0"
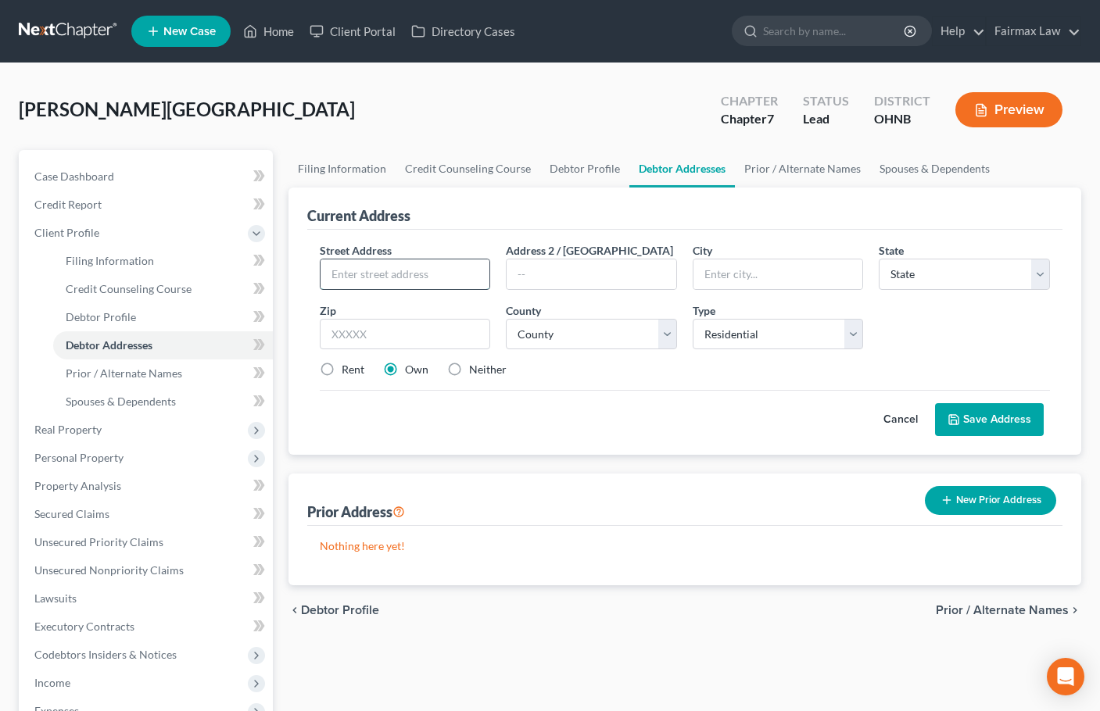
click at [390, 275] on input "text" at bounding box center [405, 274] width 170 height 30
type input "[STREET_ADDRESS]"
click at [381, 339] on input "text" at bounding box center [405, 334] width 171 height 31
type input "44123"
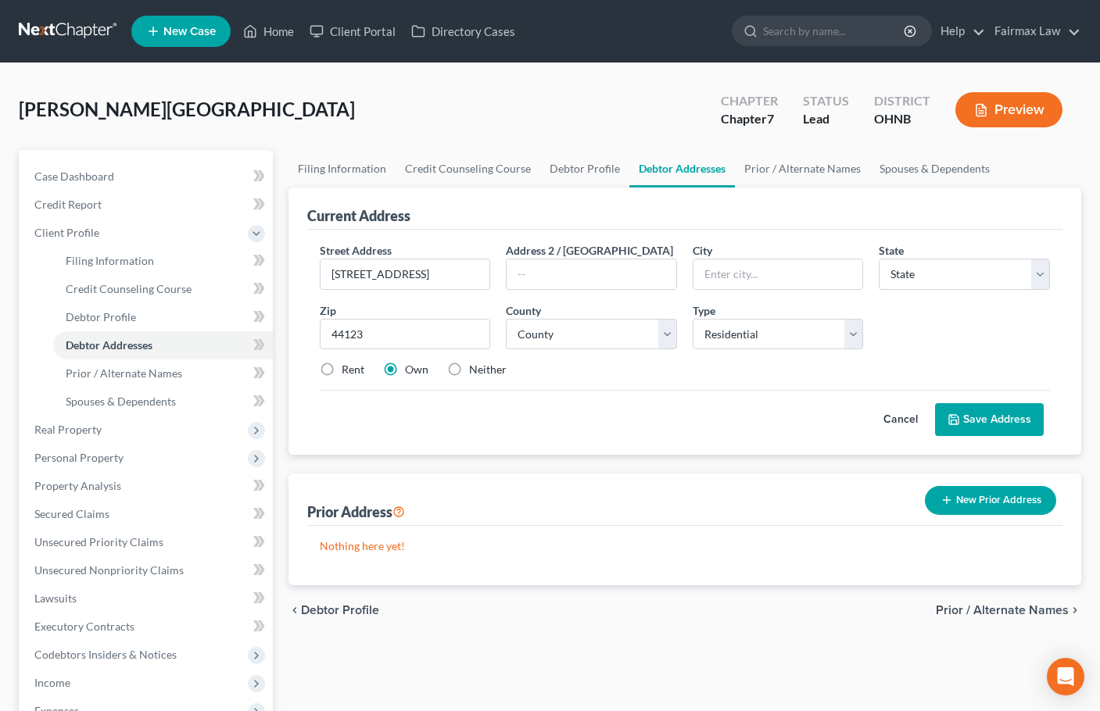
type input "Euclid"
select select "36"
click at [581, 334] on select "County [GEOGRAPHIC_DATA] [GEOGRAPHIC_DATA] [GEOGRAPHIC_DATA] [GEOGRAPHIC_DATA] …" at bounding box center [591, 334] width 171 height 31
select select "17"
click at [506, 319] on select "County [GEOGRAPHIC_DATA] [GEOGRAPHIC_DATA] [GEOGRAPHIC_DATA] [GEOGRAPHIC_DATA] …" at bounding box center [591, 334] width 171 height 31
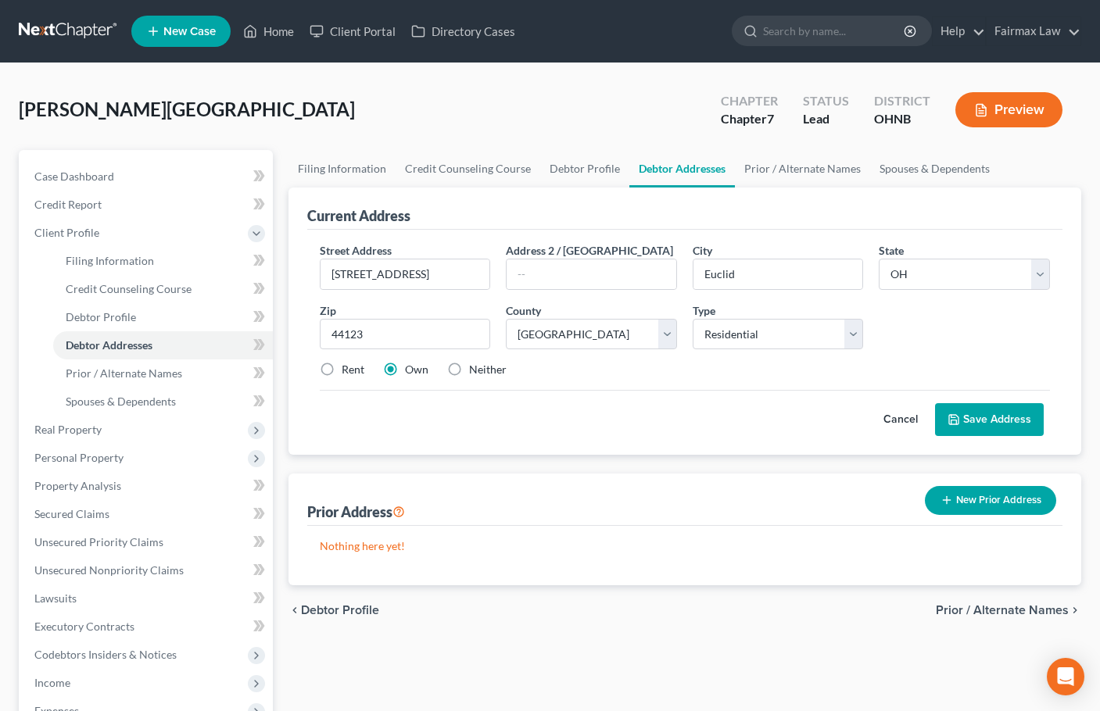
click at [694, 416] on div "Cancel Save Address" at bounding box center [685, 413] width 730 height 46
click at [985, 421] on button "Save Address" at bounding box center [989, 419] width 109 height 33
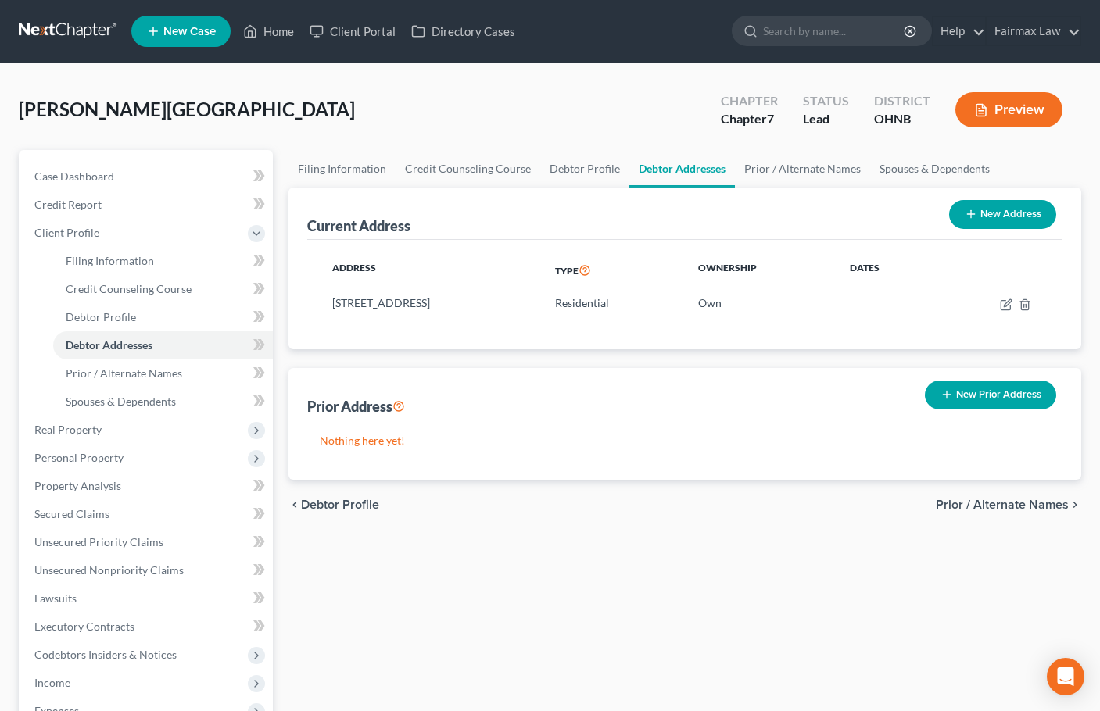
click at [1015, 396] on button "New Prior Address" at bounding box center [990, 395] width 131 height 29
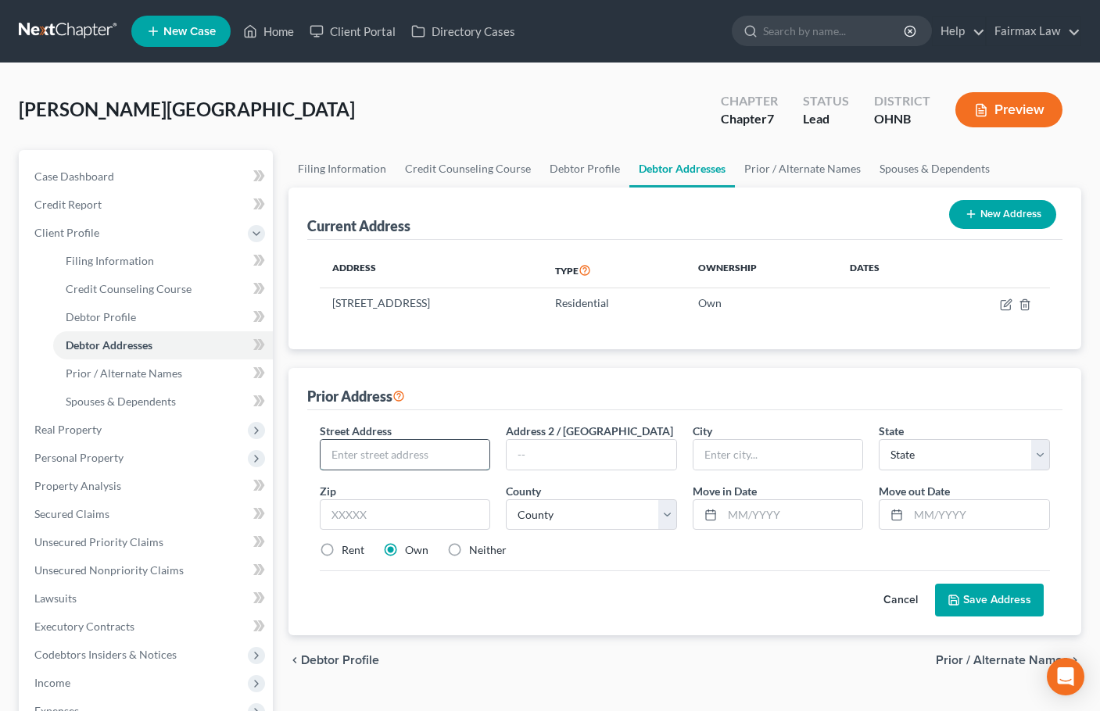
click at [406, 460] on input "text" at bounding box center [405, 455] width 170 height 30
click at [406, 459] on input "text" at bounding box center [405, 455] width 170 height 30
paste input "[STREET_ADDRESS]"
click at [485, 460] on input "[STREET_ADDRESS]" at bounding box center [405, 455] width 170 height 30
paste input "Apt 1180"
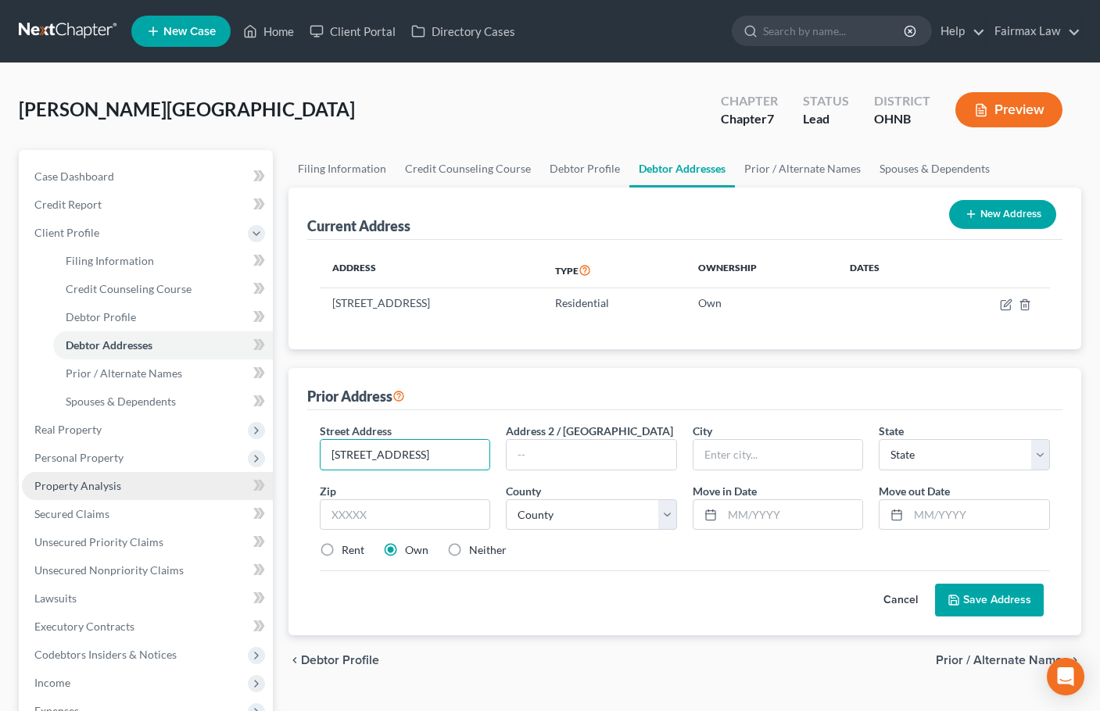
type input "[STREET_ADDRESS]"
click at [422, 517] on input "text" at bounding box center [405, 514] width 171 height 31
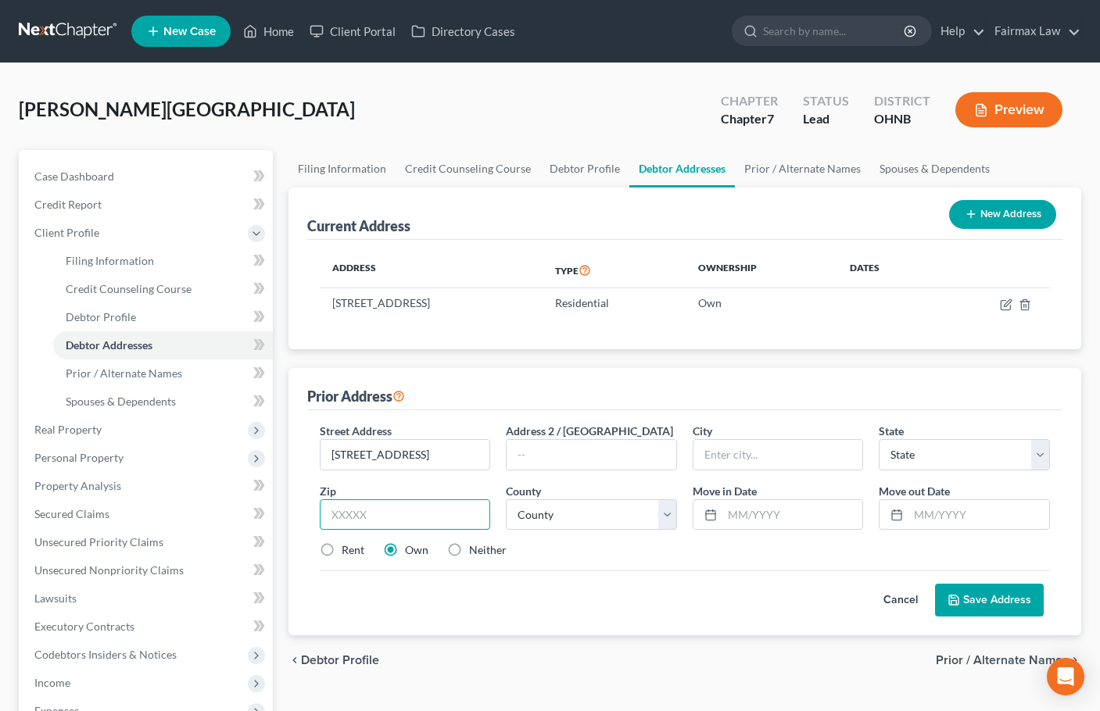
paste input "44092-"
type input "44092"
drag, startPoint x: 616, startPoint y: 589, endPoint x: 603, endPoint y: 578, distance: 17.2
click at [614, 589] on div "Cancel Save Address" at bounding box center [685, 593] width 730 height 46
click at [578, 518] on select "County" at bounding box center [591, 514] width 171 height 31
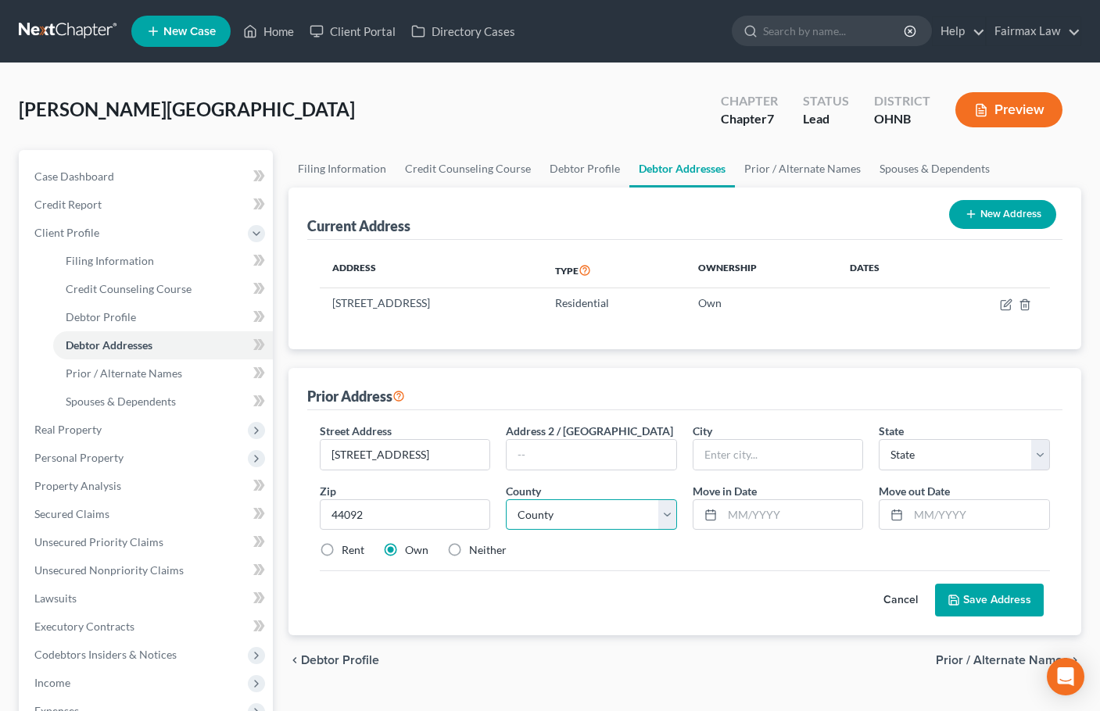
click at [578, 518] on select "County" at bounding box center [591, 514] width 171 height 31
type input "Wickliffe"
select select "36"
click at [582, 519] on select "County" at bounding box center [591, 514] width 171 height 31
select select "42"
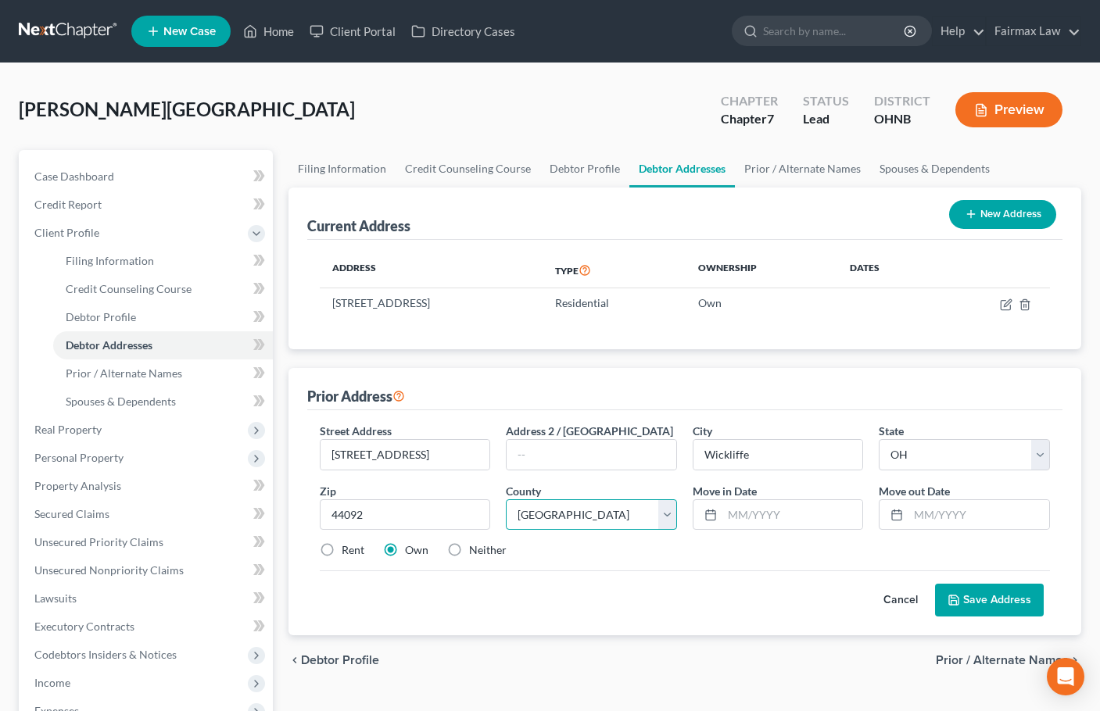
click at [506, 499] on select "County [GEOGRAPHIC_DATA] [GEOGRAPHIC_DATA] [GEOGRAPHIC_DATA] [GEOGRAPHIC_DATA] …" at bounding box center [591, 514] width 171 height 31
click at [749, 524] on input "text" at bounding box center [792, 515] width 141 height 30
type input "01/2023"
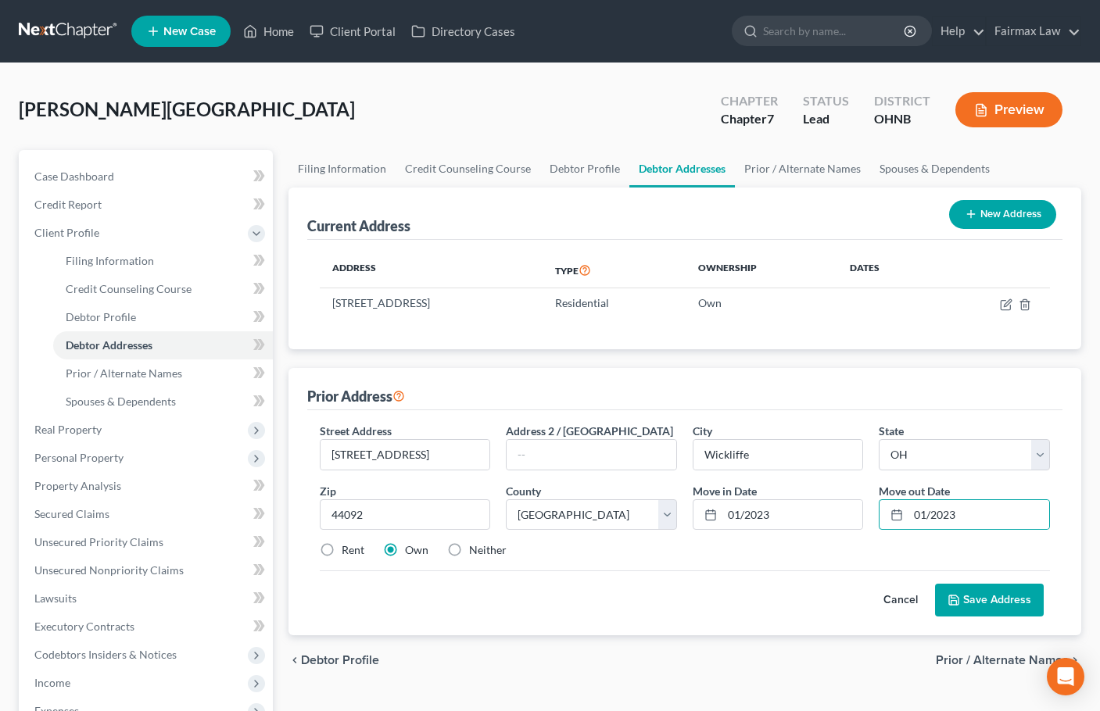
click at [342, 549] on label "Rent" at bounding box center [353, 550] width 23 height 16
click at [348, 549] on input "Rent" at bounding box center [353, 547] width 10 height 10
radio input "true"
click at [996, 592] on button "Save Address" at bounding box center [989, 600] width 109 height 33
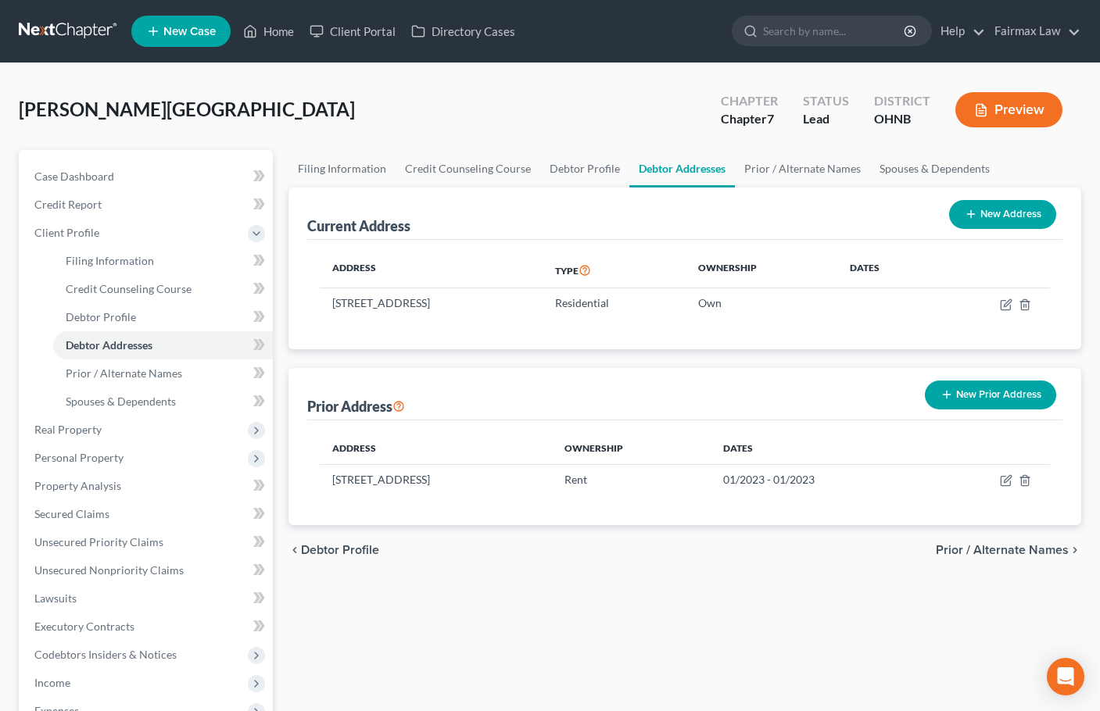
click at [994, 400] on button "New Prior Address" at bounding box center [990, 395] width 131 height 29
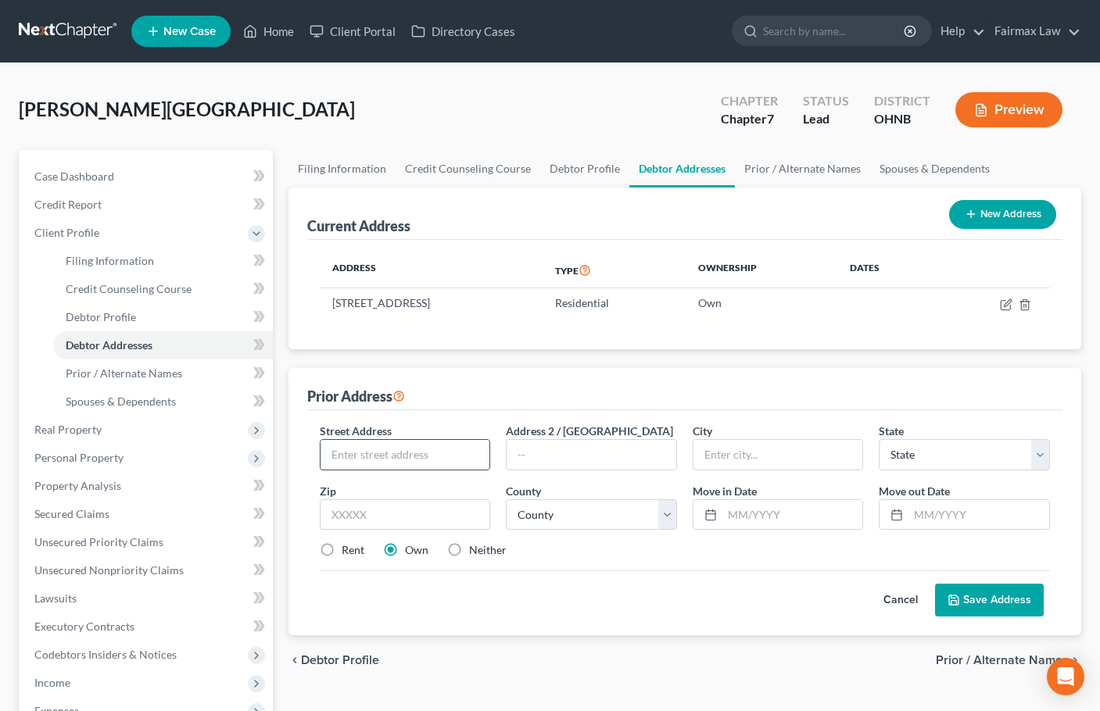
click at [372, 448] on input "text" at bounding box center [405, 455] width 170 height 30
paste input "[STREET_ADDRESS]"
click at [460, 460] on input "[STREET_ADDRESS]" at bounding box center [405, 455] width 170 height 30
paste input "Unit 4138D"
type input "[STREET_ADDRESS]"
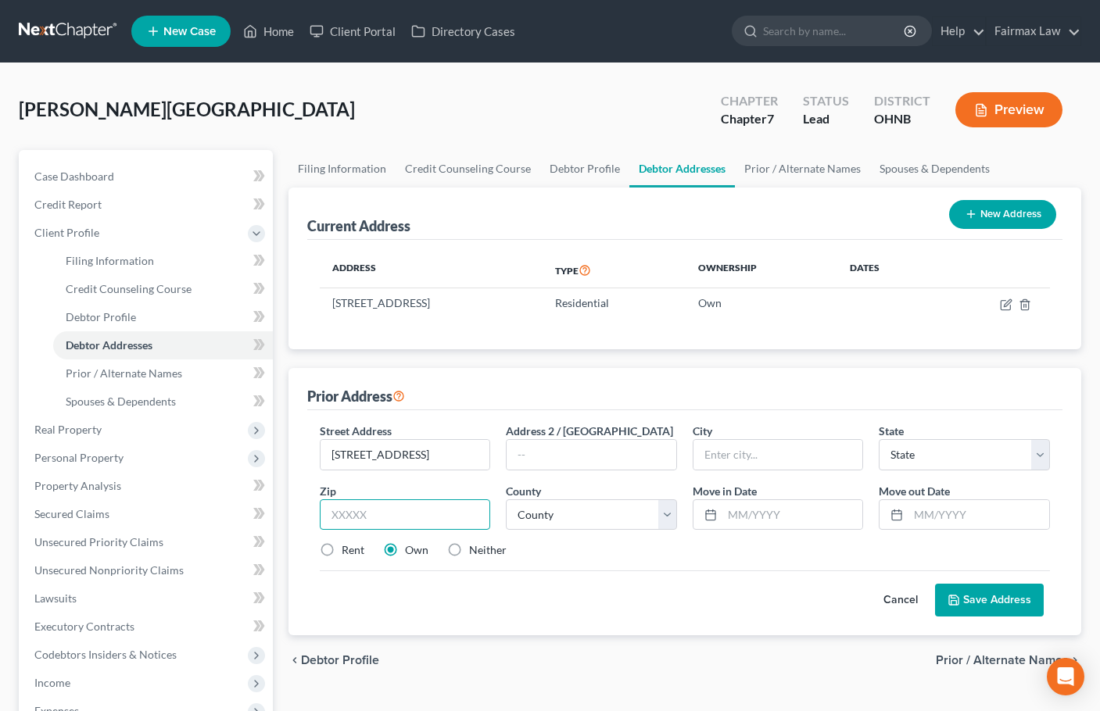
click at [364, 517] on input "text" at bounding box center [405, 514] width 171 height 31
paste input "44308"
type input "44308"
click at [342, 549] on label "Rent" at bounding box center [353, 550] width 23 height 16
click at [348, 549] on input "Rent" at bounding box center [353, 547] width 10 height 10
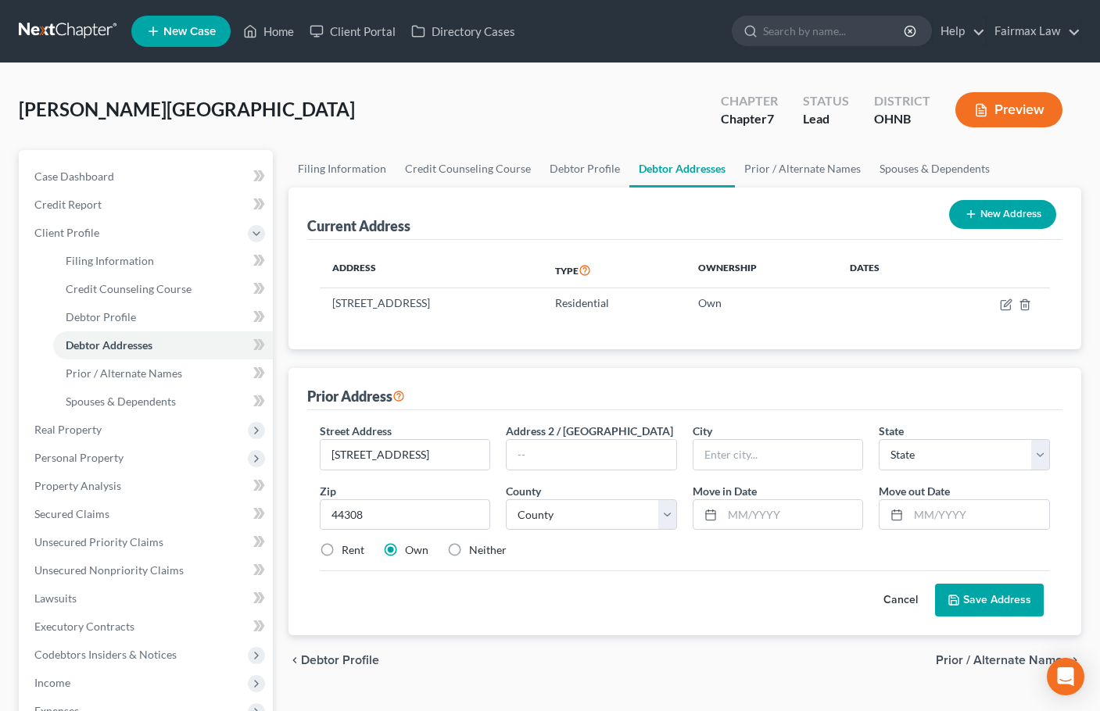
radio input "true"
type input "Akron"
select select "36"
click at [599, 525] on select "County [GEOGRAPHIC_DATA] [GEOGRAPHIC_DATA] [GEOGRAPHIC_DATA] [GEOGRAPHIC_DATA] …" at bounding box center [591, 514] width 171 height 31
select select "76"
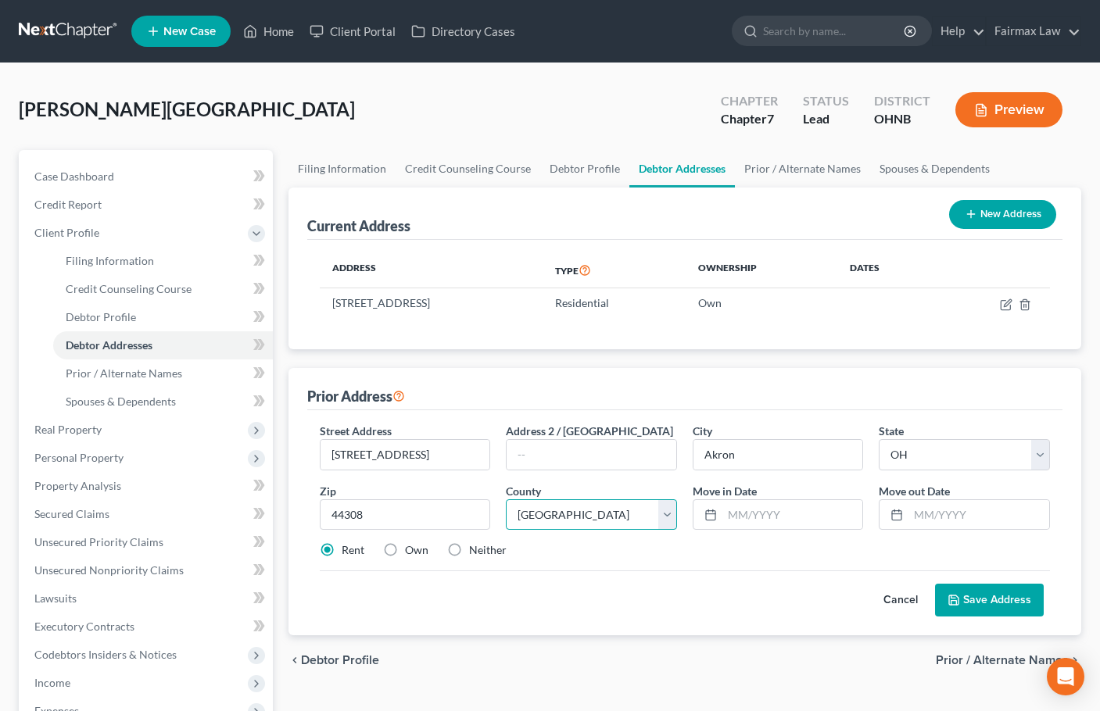
click at [506, 499] on select "County [GEOGRAPHIC_DATA] [GEOGRAPHIC_DATA] [GEOGRAPHIC_DATA] [GEOGRAPHIC_DATA] …" at bounding box center [591, 514] width 171 height 31
click at [806, 520] on input "text" at bounding box center [792, 515] width 141 height 30
type input "09/2016"
type input "07/2021"
click at [935, 584] on button "Save Address" at bounding box center [989, 600] width 109 height 33
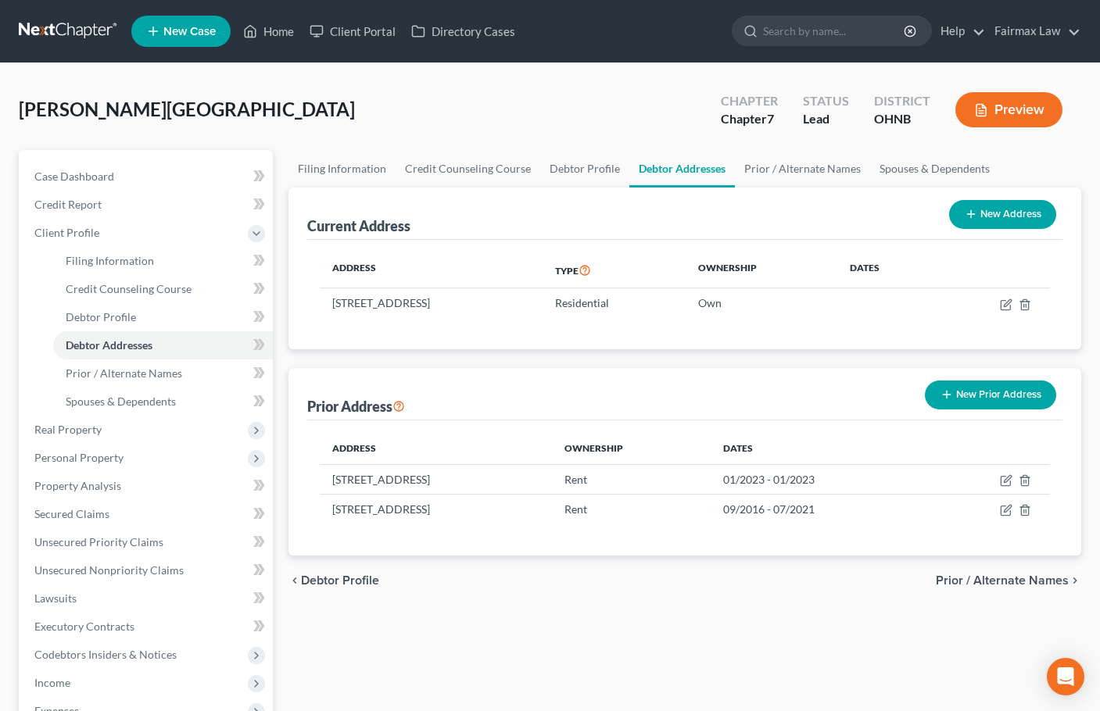
click at [1000, 387] on button "New Prior Address" at bounding box center [990, 395] width 131 height 29
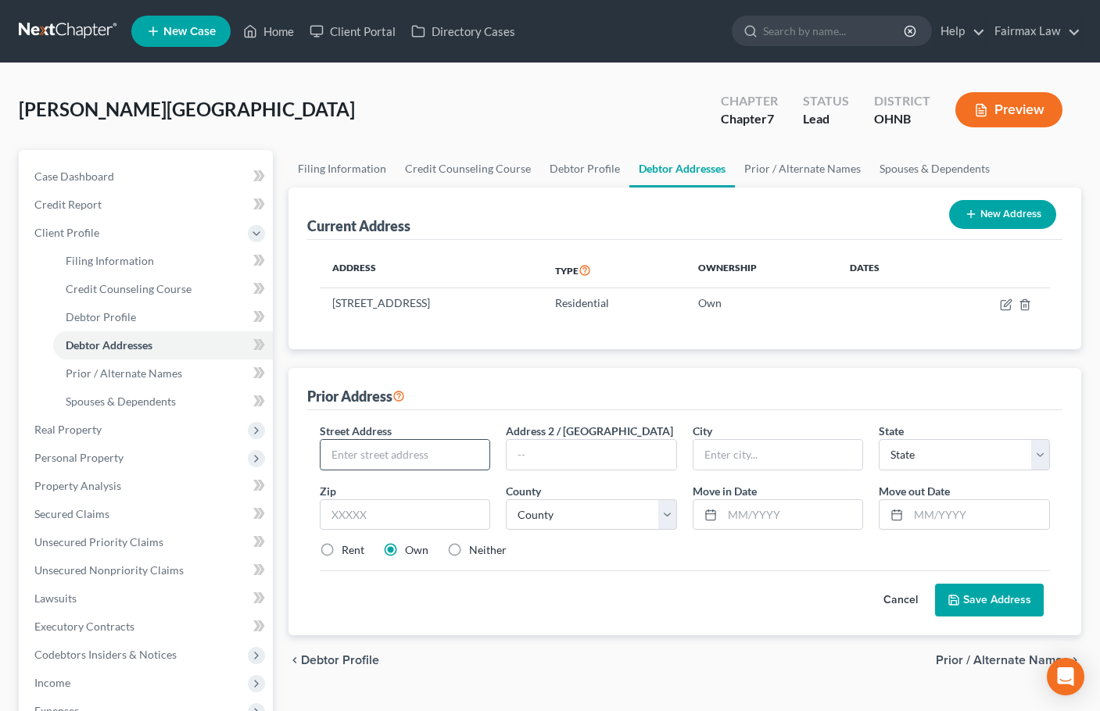
click at [376, 444] on input "text" at bounding box center [405, 455] width 170 height 30
paste input "[STREET_ADDRESS]"
click at [442, 460] on input "[STREET_ADDRESS]" at bounding box center [405, 455] width 170 height 30
paste input "E 221st S"
type input "[STREET_ADDRESS]"
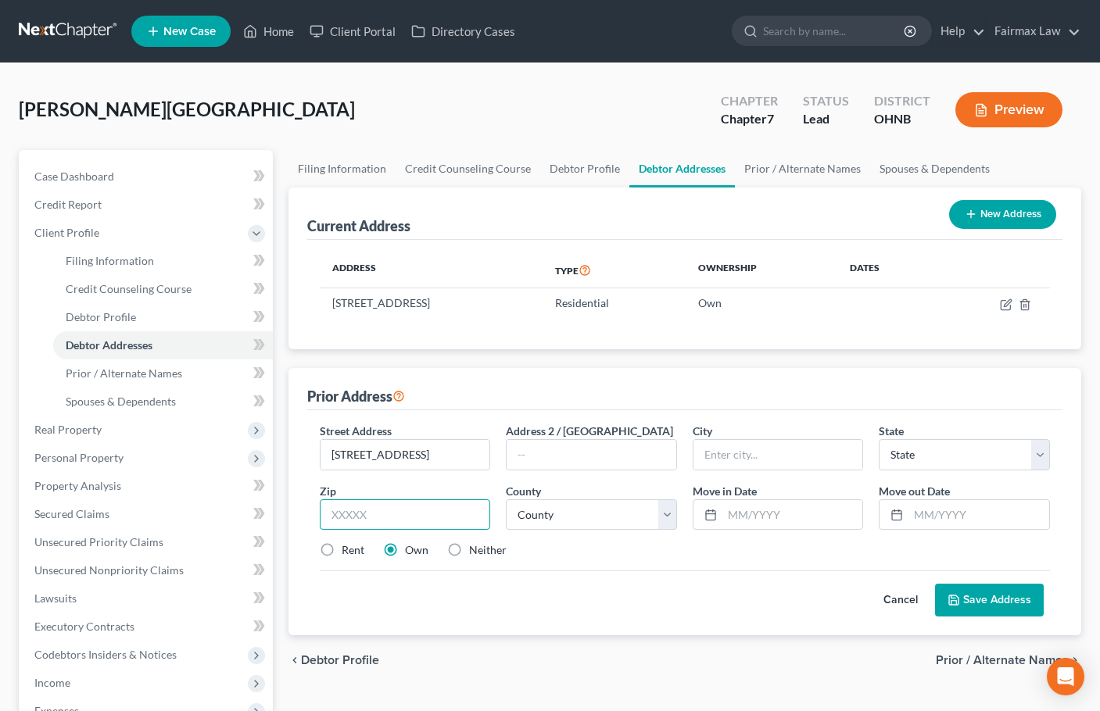
click at [364, 520] on input "text" at bounding box center [405, 514] width 171 height 31
paste input "44117"
type input "44117"
click at [342, 547] on label "Rent" at bounding box center [353, 550] width 23 height 16
click at [348, 547] on input "Rent" at bounding box center [353, 547] width 10 height 10
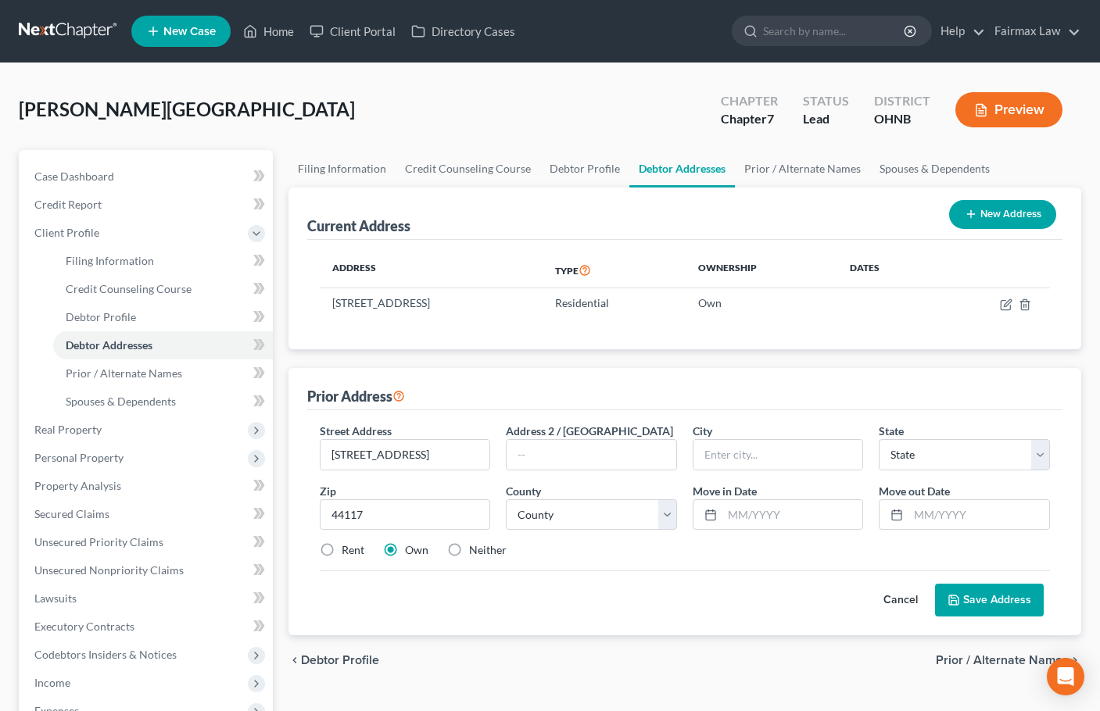
radio input "true"
click at [454, 603] on div "Cancel Save Address" at bounding box center [685, 593] width 730 height 46
type input "Euclid"
select select "36"
click at [469, 549] on label "Neither" at bounding box center [488, 550] width 38 height 16
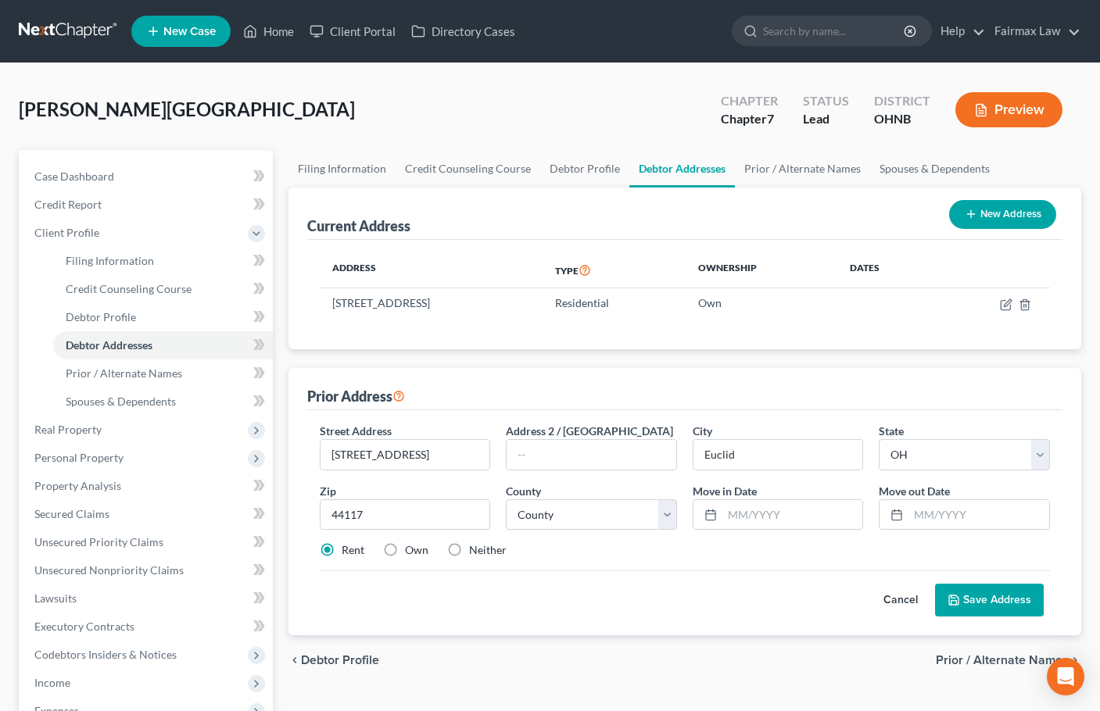
click at [475, 549] on input "Neither" at bounding box center [480, 547] width 10 height 10
radio input "true"
click at [553, 514] on select "County [GEOGRAPHIC_DATA] [GEOGRAPHIC_DATA] [GEOGRAPHIC_DATA] [GEOGRAPHIC_DATA] …" at bounding box center [591, 514] width 171 height 31
select select "17"
click at [506, 499] on select "County [GEOGRAPHIC_DATA] [GEOGRAPHIC_DATA] [GEOGRAPHIC_DATA] [GEOGRAPHIC_DATA] …" at bounding box center [591, 514] width 171 height 31
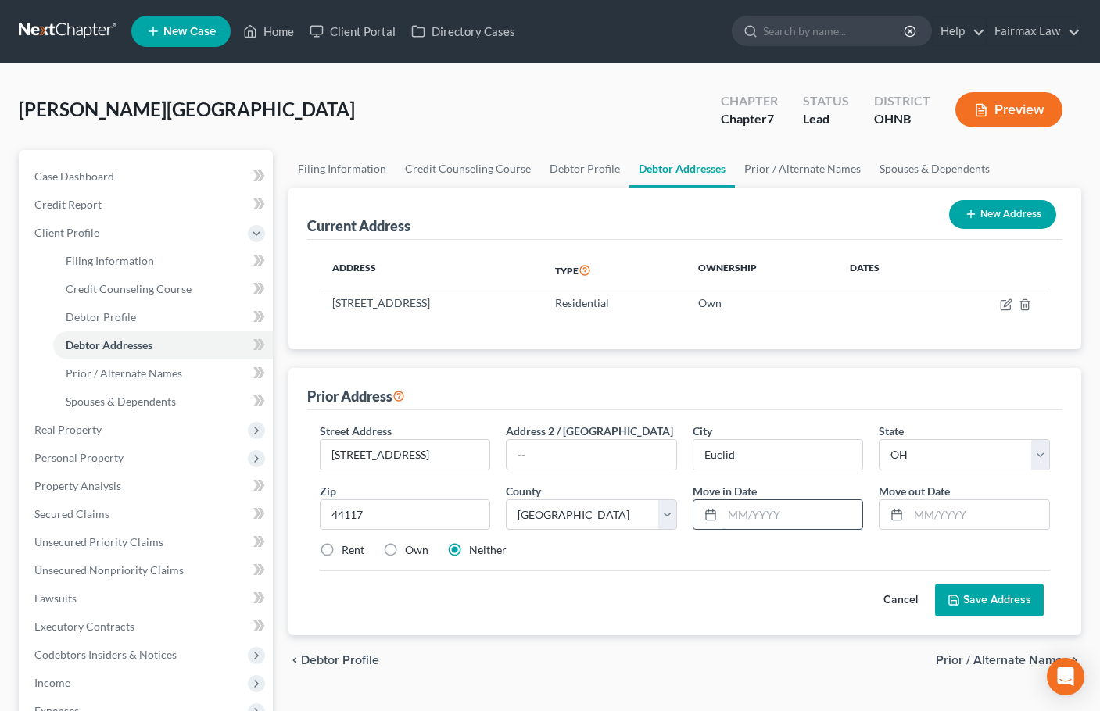
click at [759, 515] on input "text" at bounding box center [792, 515] width 141 height 30
type input "06/1997"
click at [996, 599] on button "Save Address" at bounding box center [989, 600] width 109 height 33
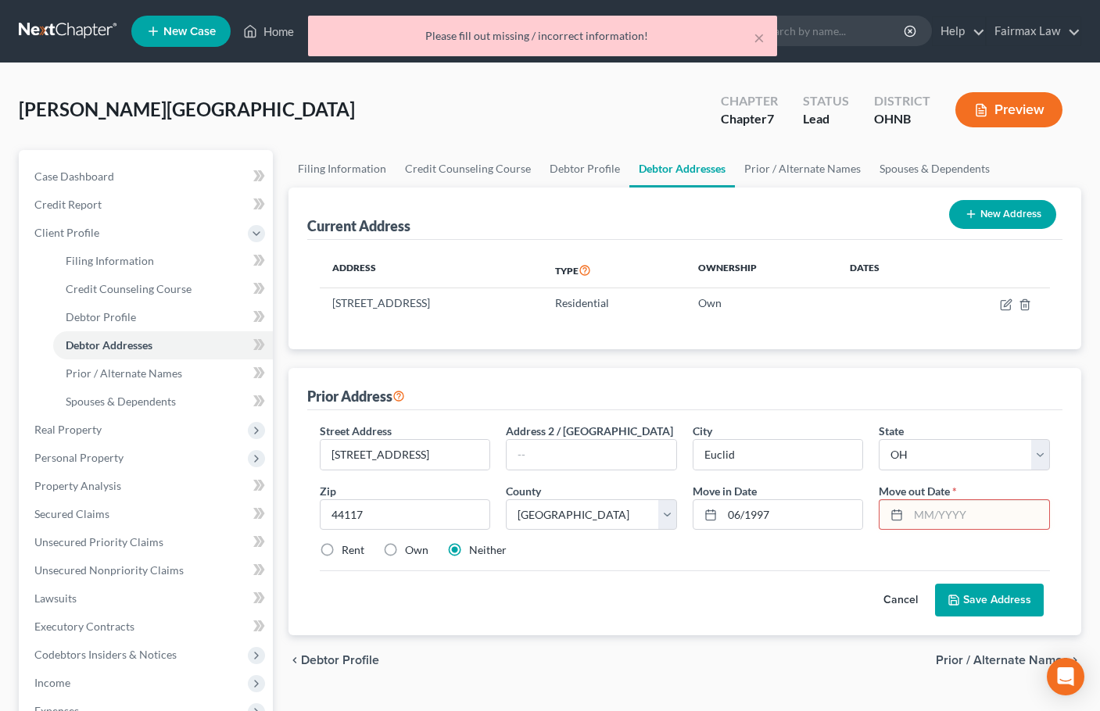
click at [922, 519] on input "text" at bounding box center [978, 515] width 141 height 30
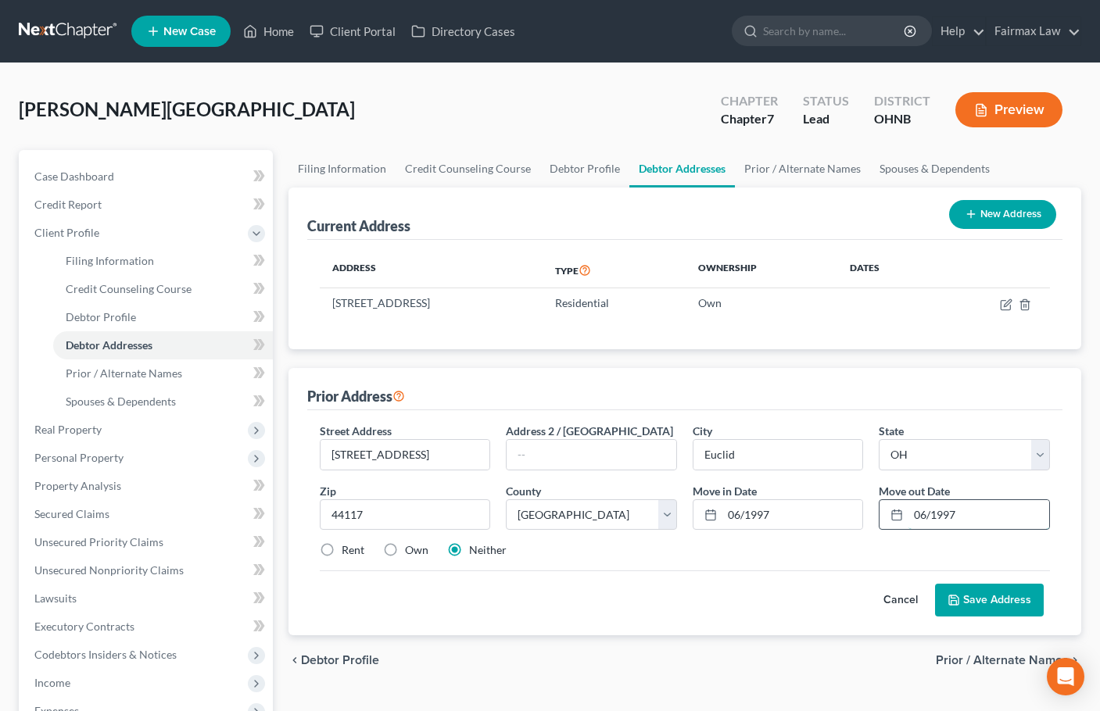
type input "06/1997"
click at [935, 584] on button "Save Address" at bounding box center [989, 600] width 109 height 33
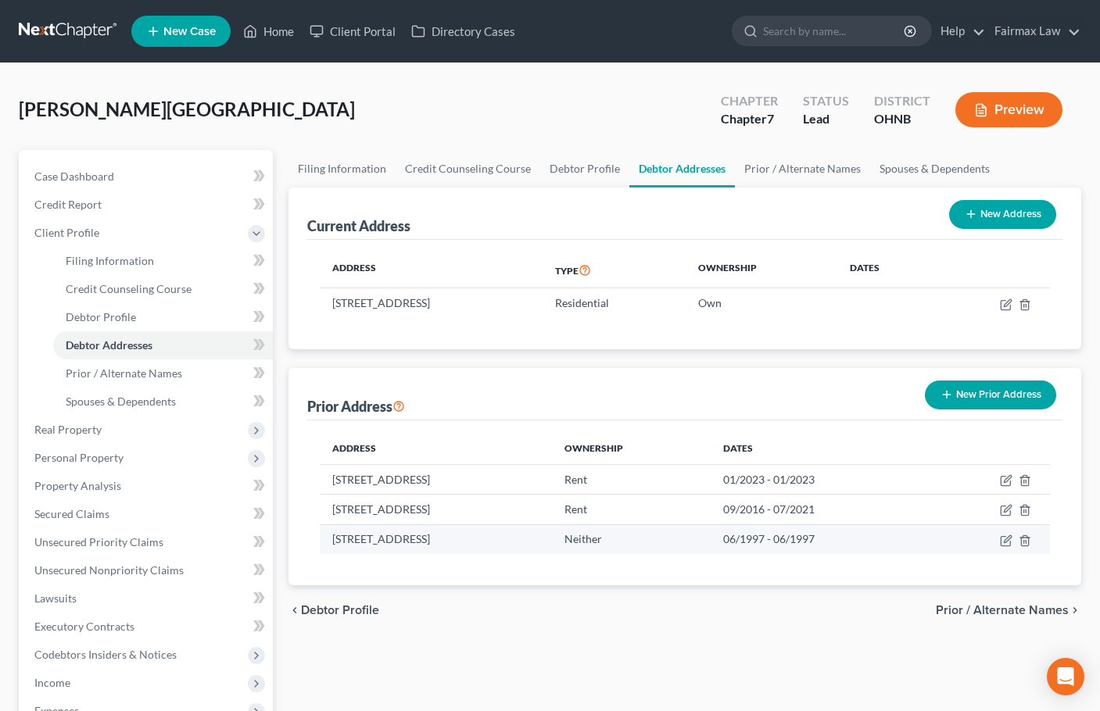
drag, startPoint x: 503, startPoint y: 536, endPoint x: 331, endPoint y: 543, distance: 172.1
click at [331, 543] on td "[STREET_ADDRESS]" at bounding box center [436, 539] width 233 height 30
copy td "[STREET_ADDRESS]"
click at [1026, 544] on icon "button" at bounding box center [1024, 541] width 13 height 13
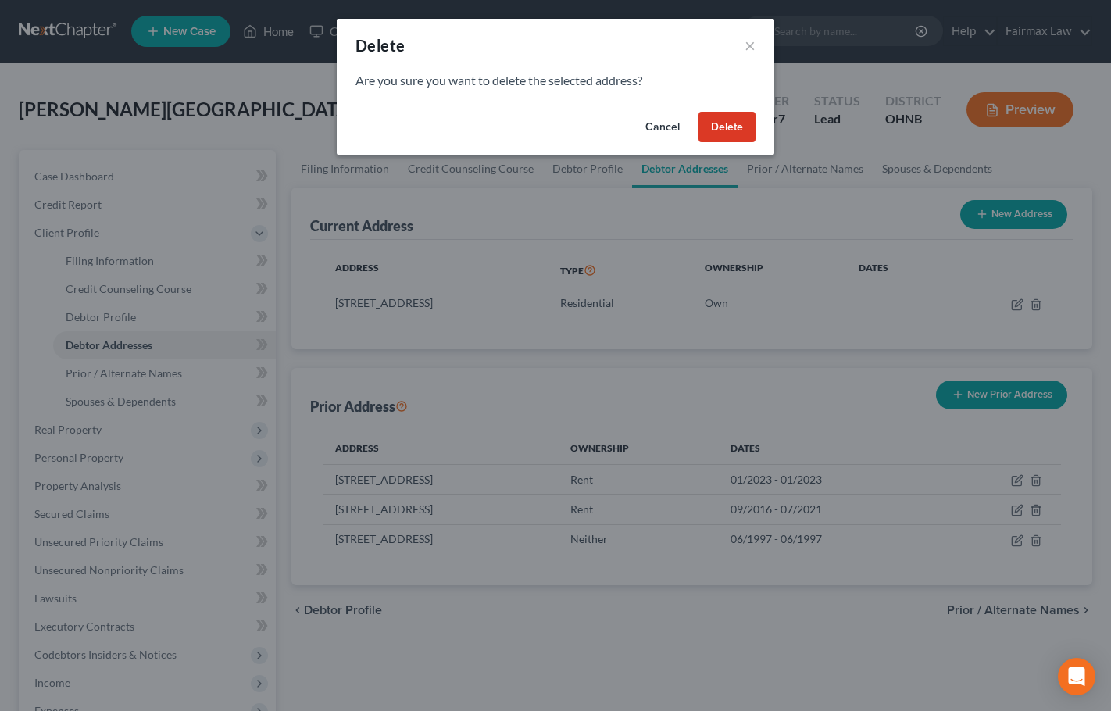
click at [728, 117] on button "Delete" at bounding box center [727, 127] width 57 height 31
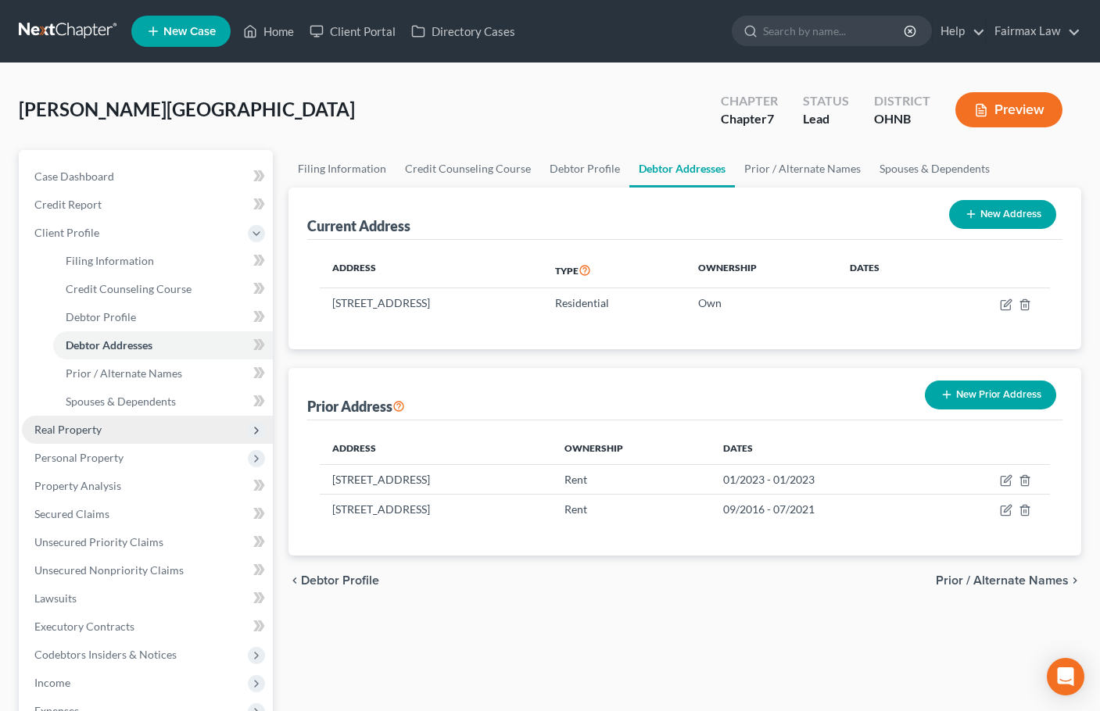
click at [77, 434] on span "Real Property" at bounding box center [67, 429] width 67 height 13
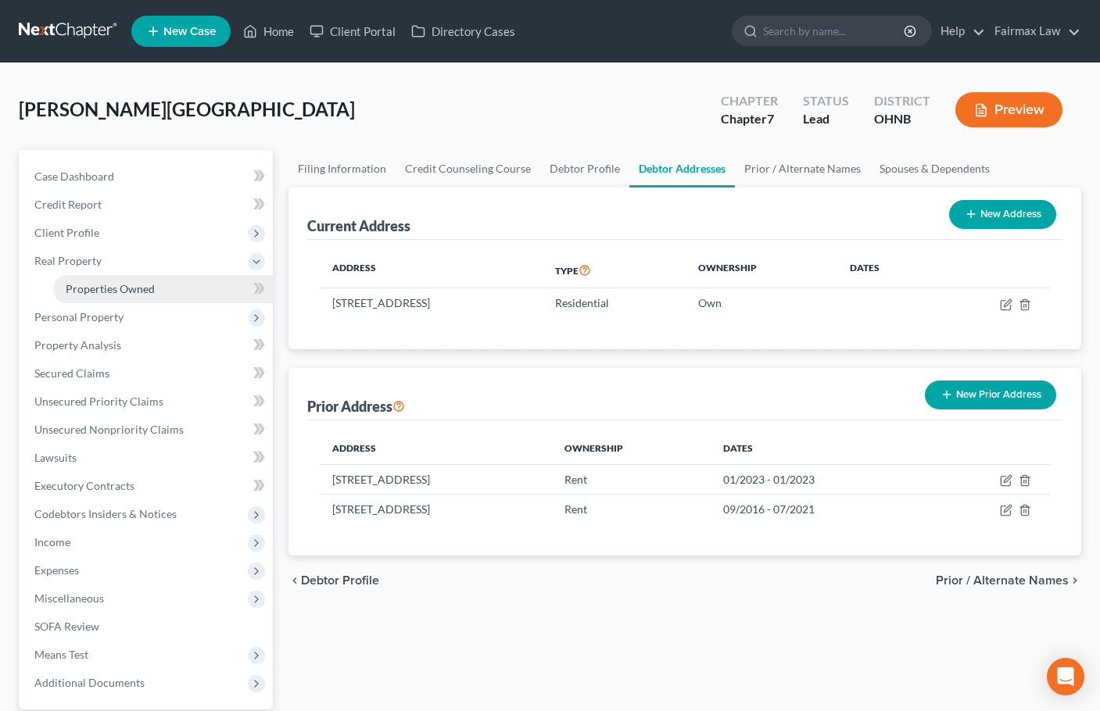
click at [112, 289] on span "Properties Owned" at bounding box center [110, 288] width 89 height 13
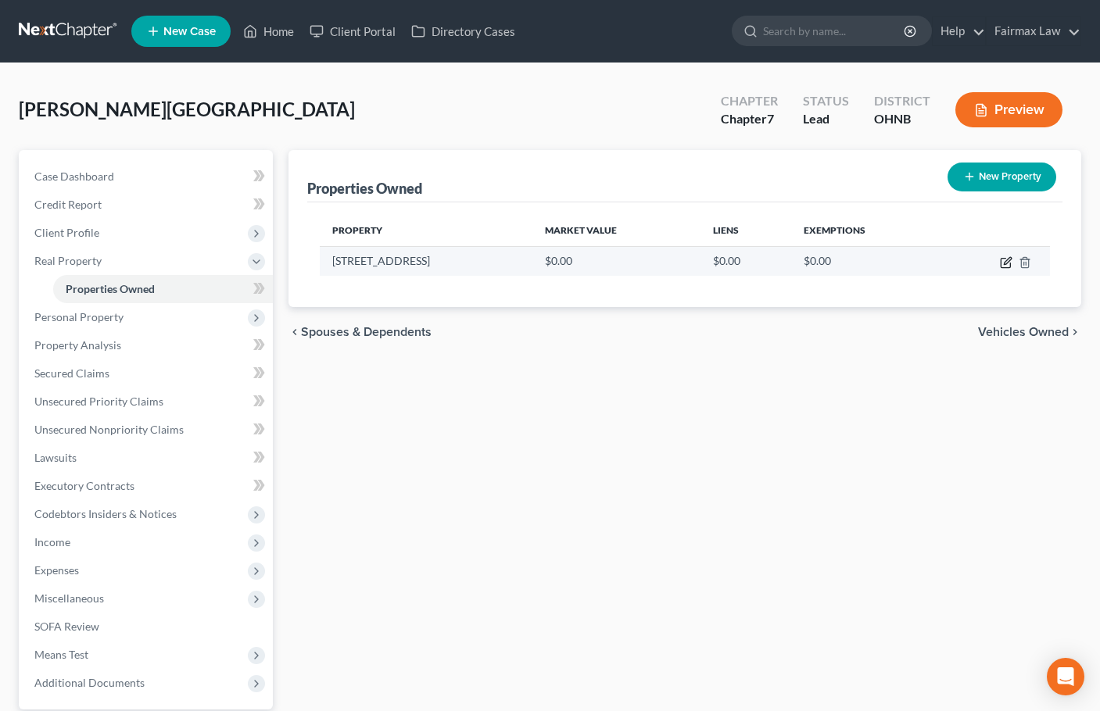
click at [1000, 261] on icon "button" at bounding box center [1006, 262] width 13 height 13
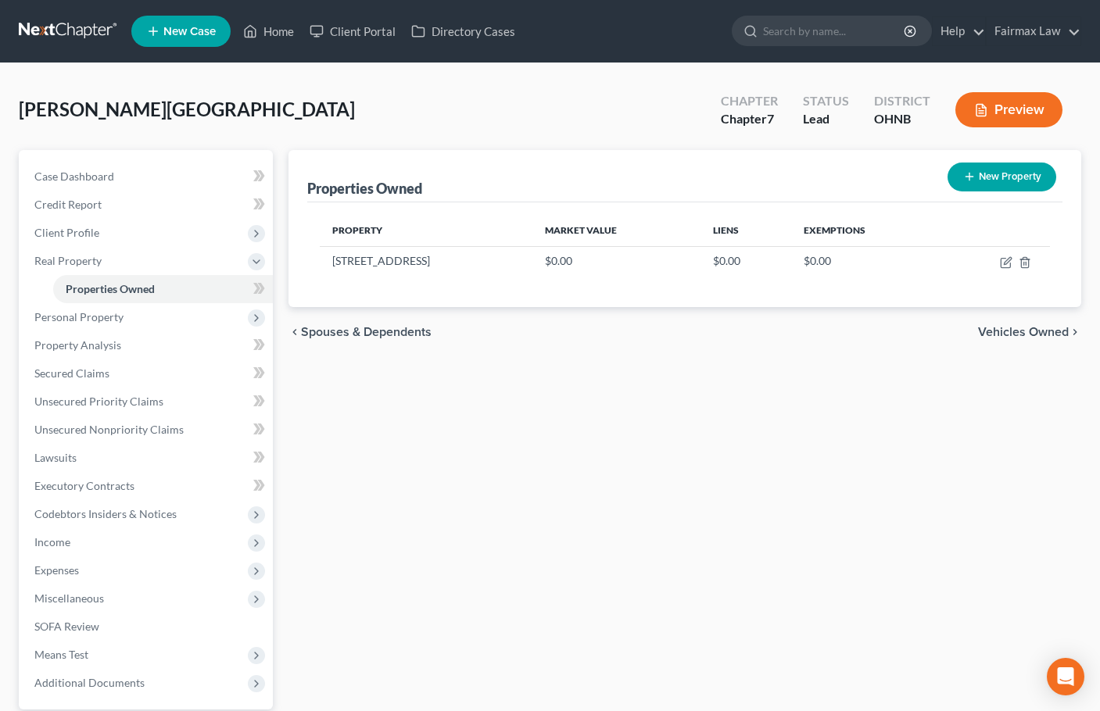
select select "36"
select select "17"
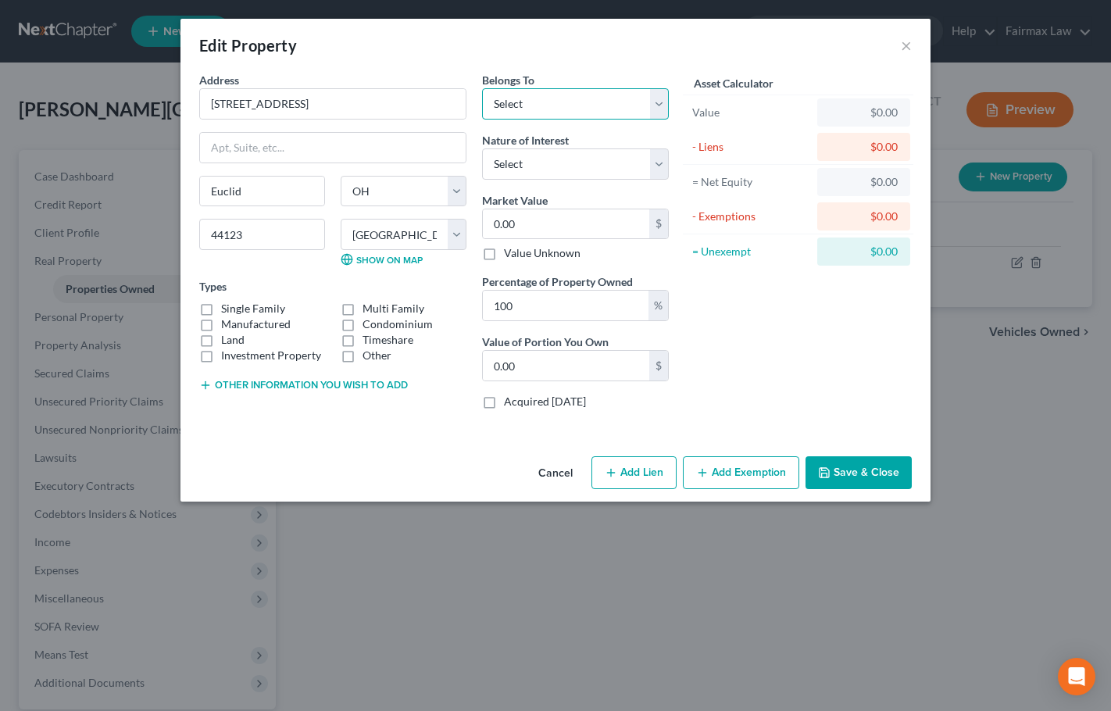
click at [580, 104] on select "Select Debtor 1 Only Debtor 2 Only Debtor 1 And Debtor 2 Only At Least One Of T…" at bounding box center [575, 103] width 187 height 31
select select "0"
click at [482, 88] on select "Select Debtor 1 Only Debtor 2 Only Debtor 1 And Debtor 2 Only At Least One Of T…" at bounding box center [575, 103] width 187 height 31
click at [568, 163] on select "Select Fee Simple Joint Tenant Life Estate Equitable Interest Future Interest T…" at bounding box center [575, 163] width 187 height 31
select select "0"
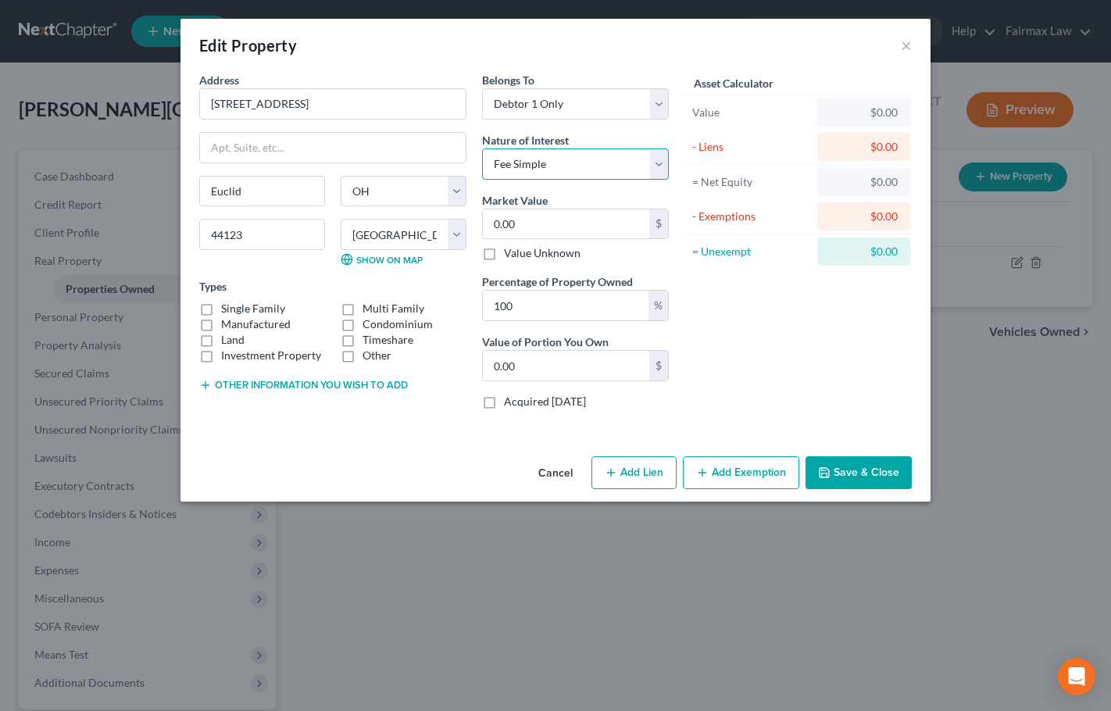
click at [482, 148] on select "Select Fee Simple Joint Tenant Life Estate Equitable Interest Future Interest T…" at bounding box center [575, 163] width 187 height 31
click at [221, 309] on label "Single Family" at bounding box center [253, 309] width 64 height 16
click at [227, 309] on input "Single Family" at bounding box center [232, 306] width 10 height 10
checkbox input "true"
click at [548, 222] on input "0.00" at bounding box center [566, 224] width 166 height 30
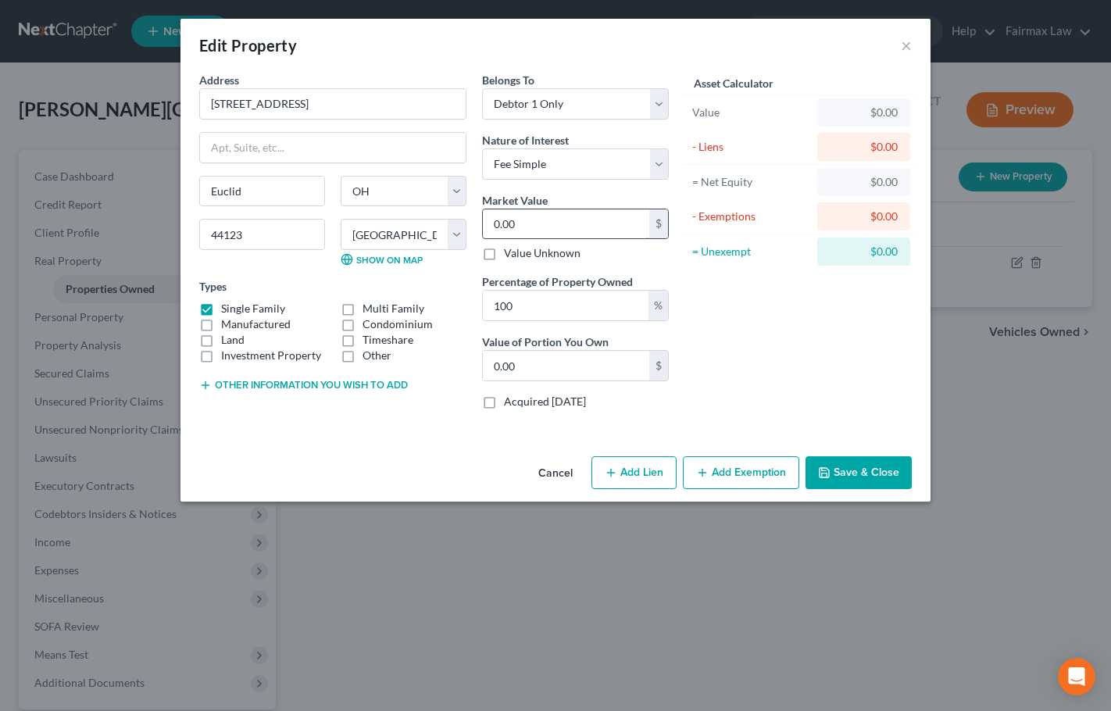
click at [548, 222] on input "0.00" at bounding box center [566, 224] width 166 height 30
type input "1"
type input "1.00"
type input "16"
type input "16.00"
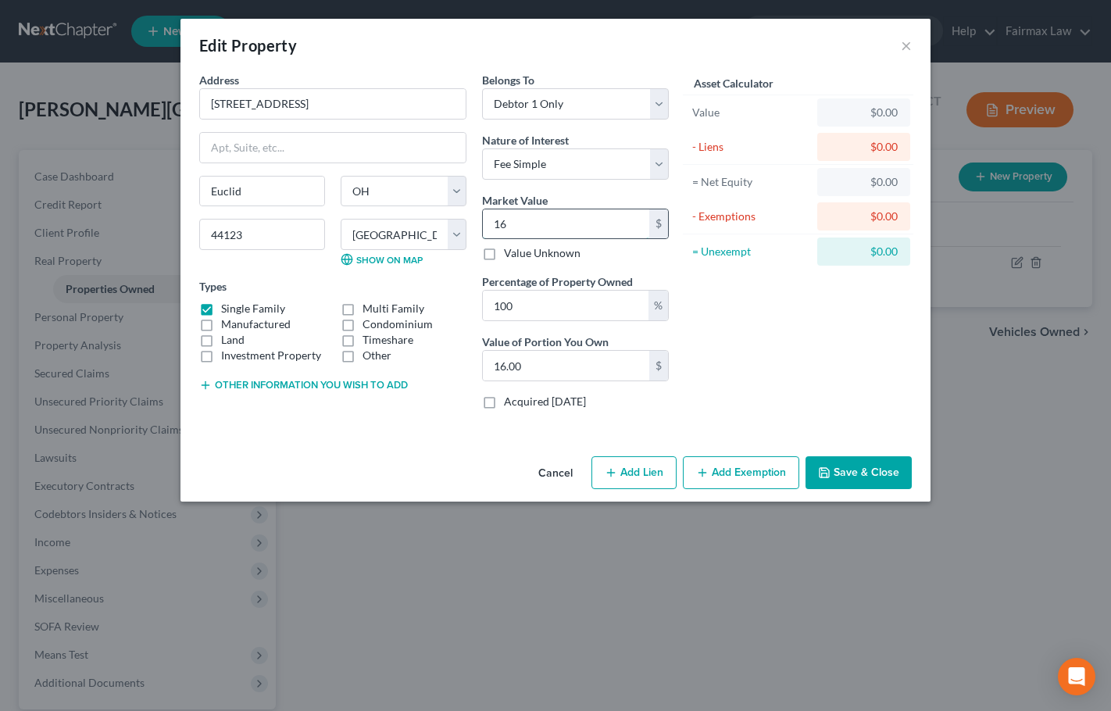
type input "160"
type input "160.00"
type input "1600"
type input "1,600.00"
type input "1,6000"
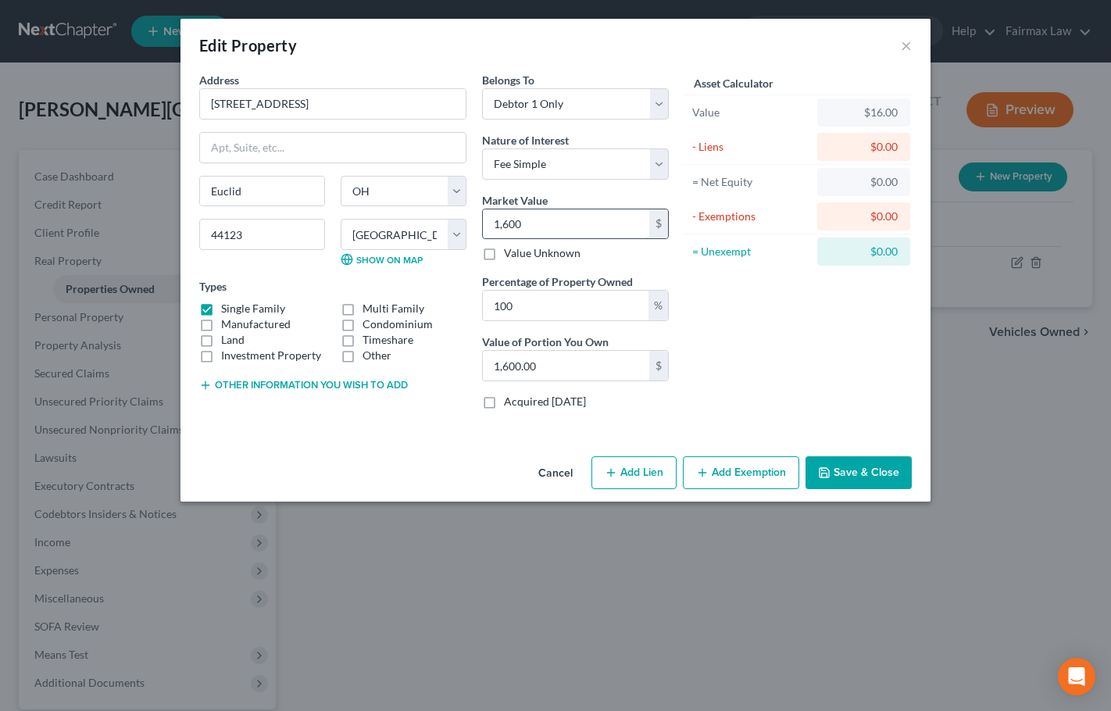
type input "16,000.00"
type input "16,0000"
type input "160,000.00"
type input "160,000"
click at [728, 473] on button "Add Exemption" at bounding box center [741, 472] width 116 height 33
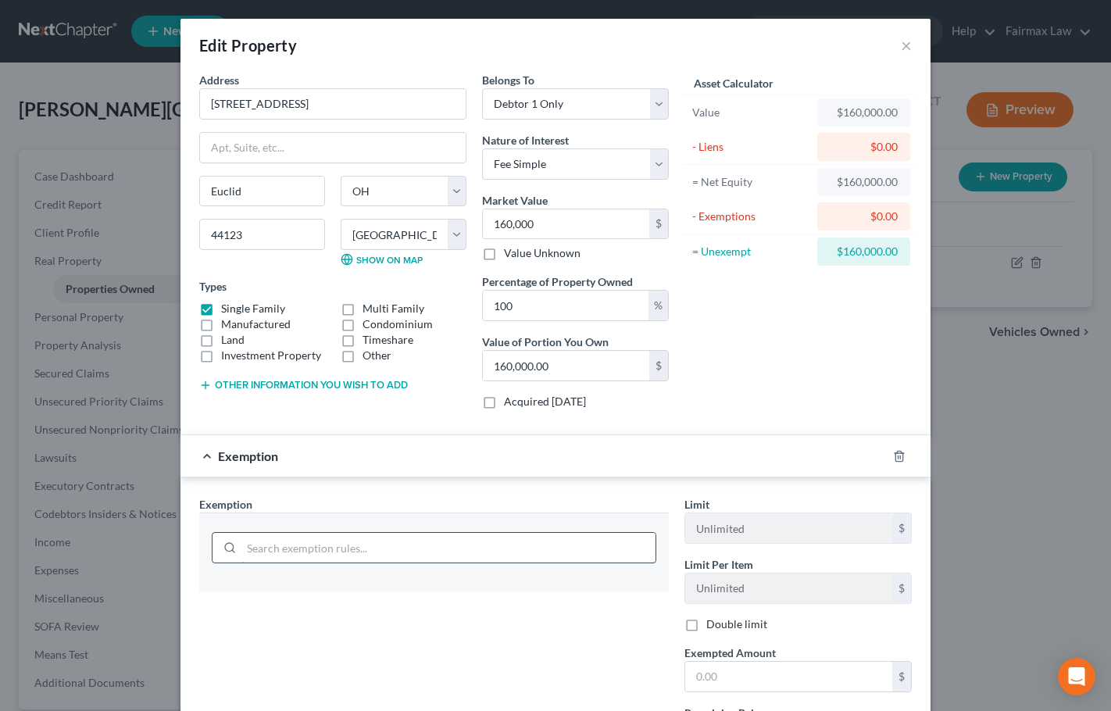
click at [317, 545] on input "search" at bounding box center [448, 548] width 414 height 30
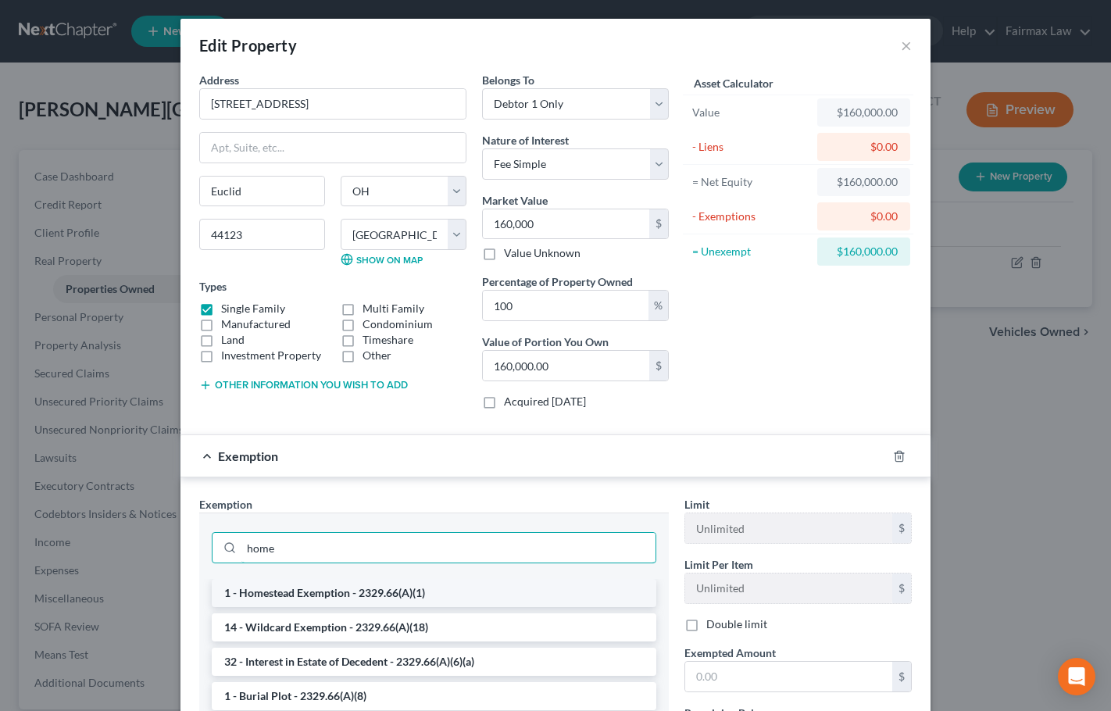
type input "home"
click at [384, 592] on li "1 - Homestead Exemption - 2329.66(A)(1)" at bounding box center [434, 593] width 445 height 28
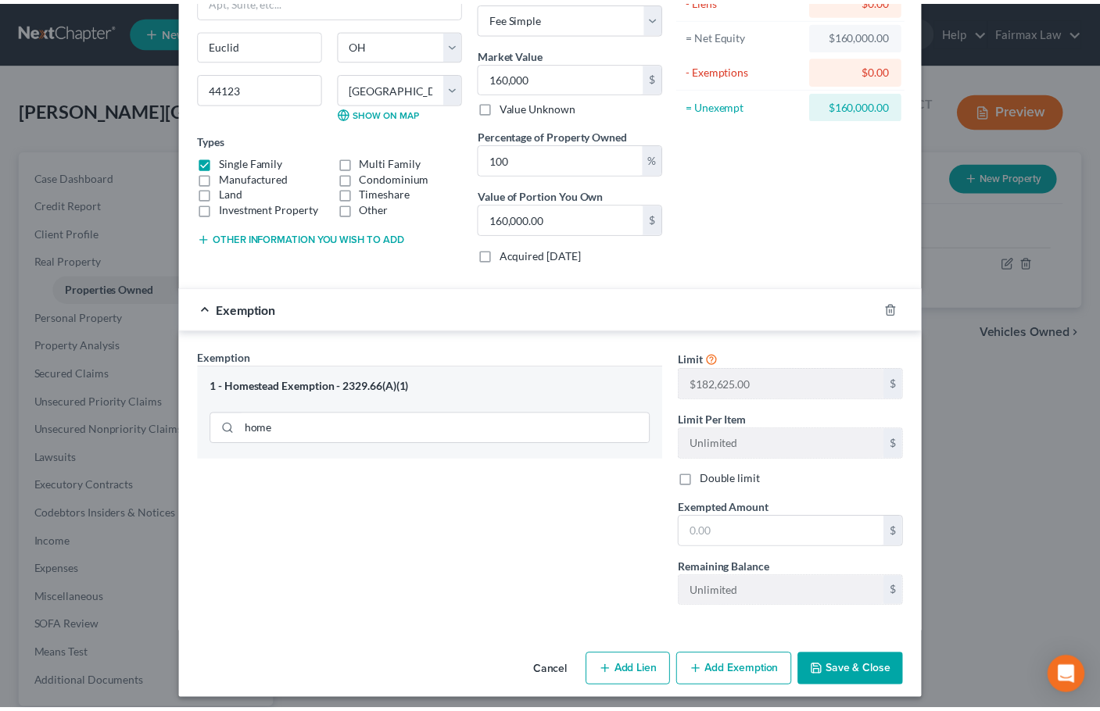
scroll to position [155, 0]
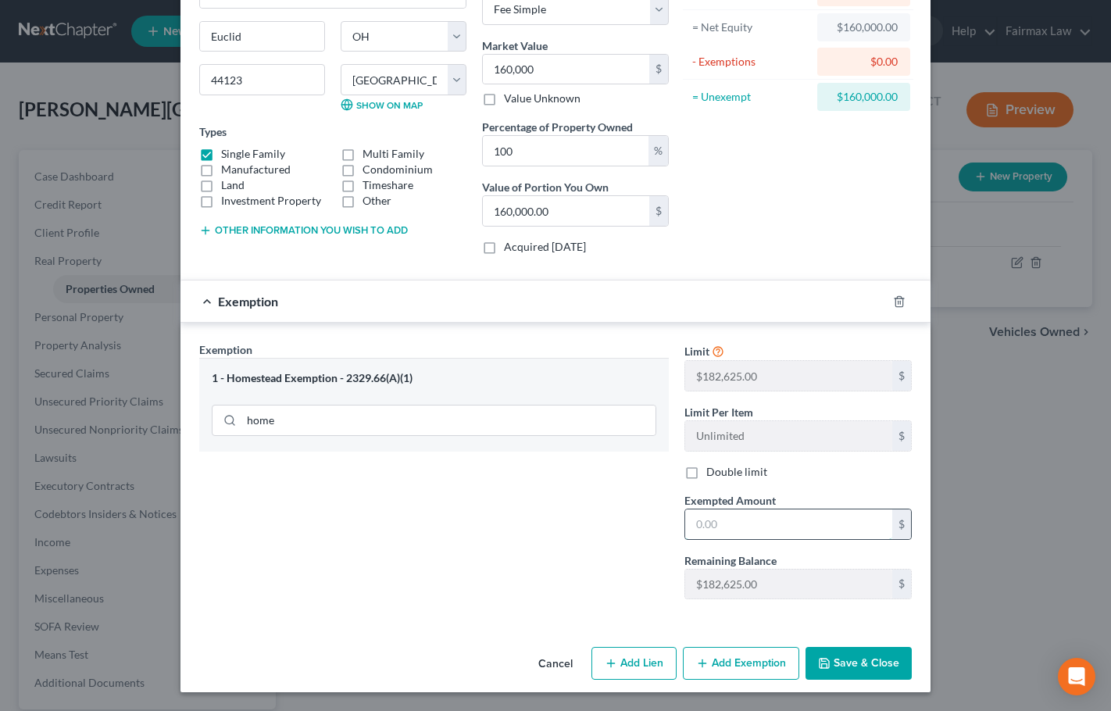
click at [712, 526] on input "text" at bounding box center [788, 525] width 207 height 30
paste input "182,625.00"
type input "182,625.00"
click at [603, 564] on div "Exemption Set must be selected for CA. Exemption * 1 - Homestead Exemption - 23…" at bounding box center [433, 477] width 485 height 270
click at [860, 665] on button "Save & Close" at bounding box center [859, 663] width 106 height 33
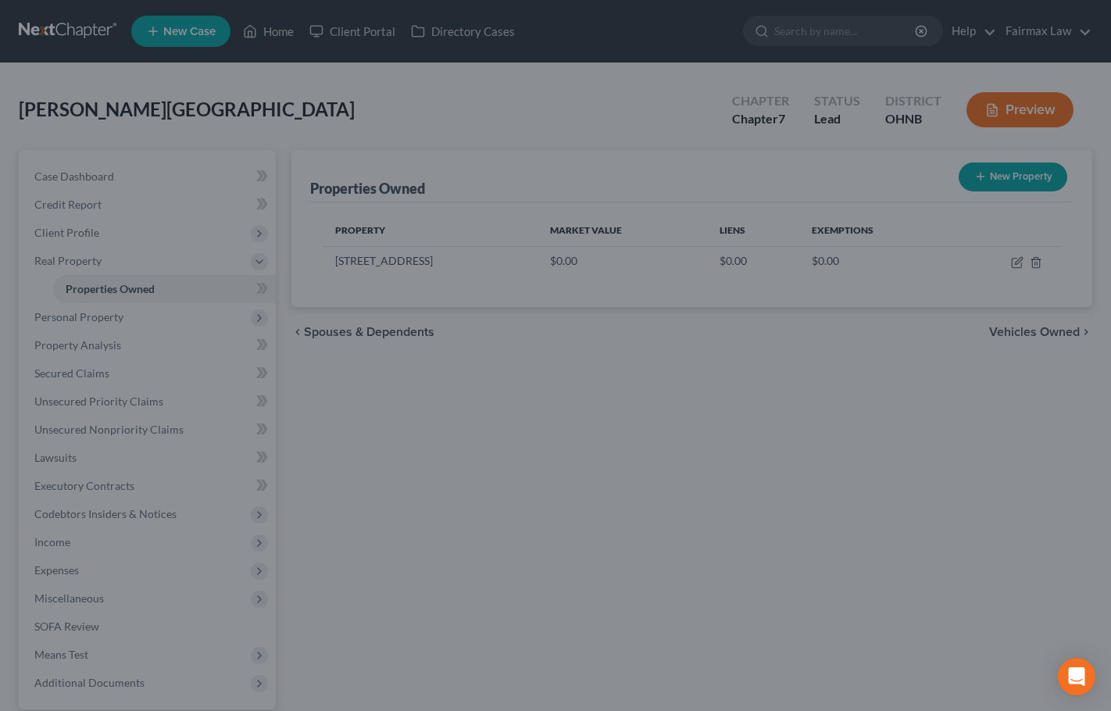
click at [860, 628] on button "Save & Close" at bounding box center [819, 613] width 92 height 28
